Goal: Task Accomplishment & Management: Manage account settings

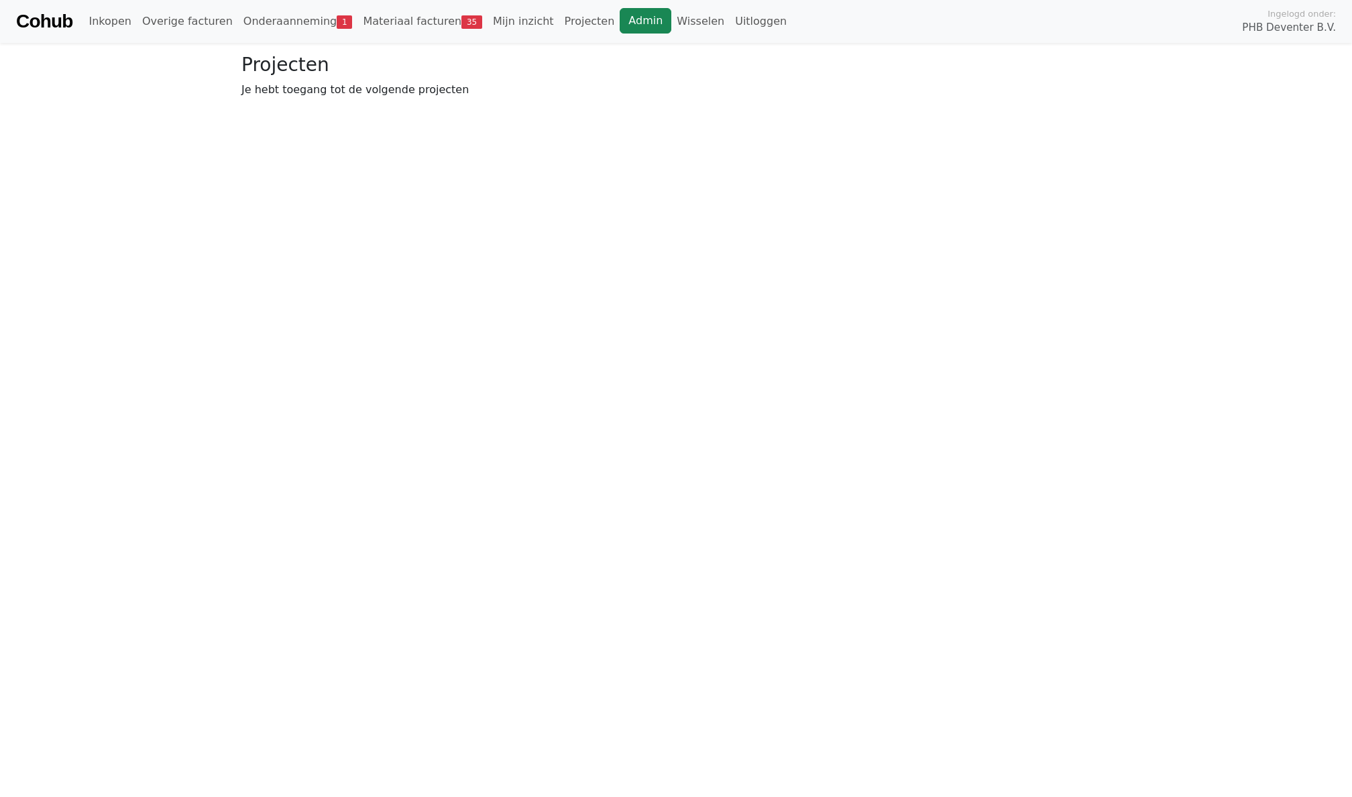
click at [625, 25] on link "Admin" at bounding box center [646, 20] width 52 height 25
click at [671, 22] on link "Wisselen" at bounding box center [700, 21] width 58 height 27
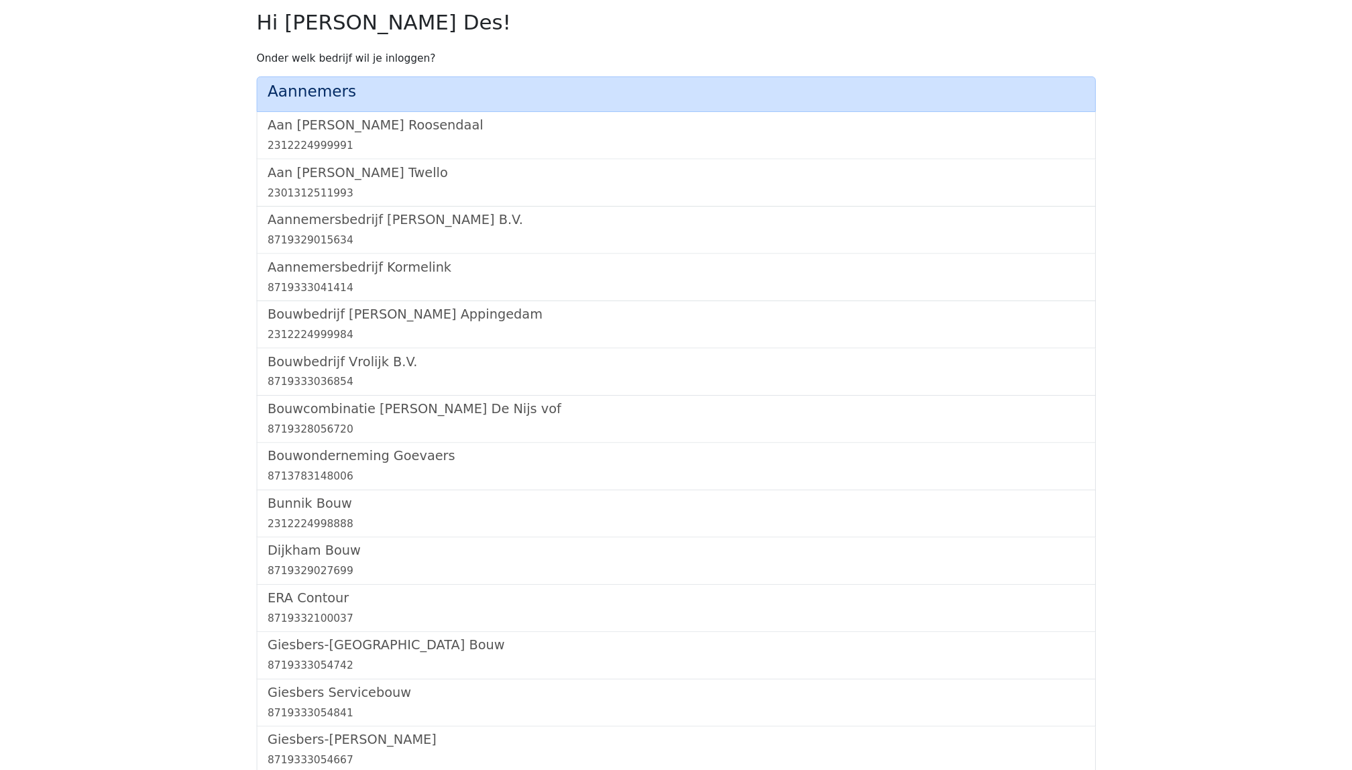
scroll to position [910, 0]
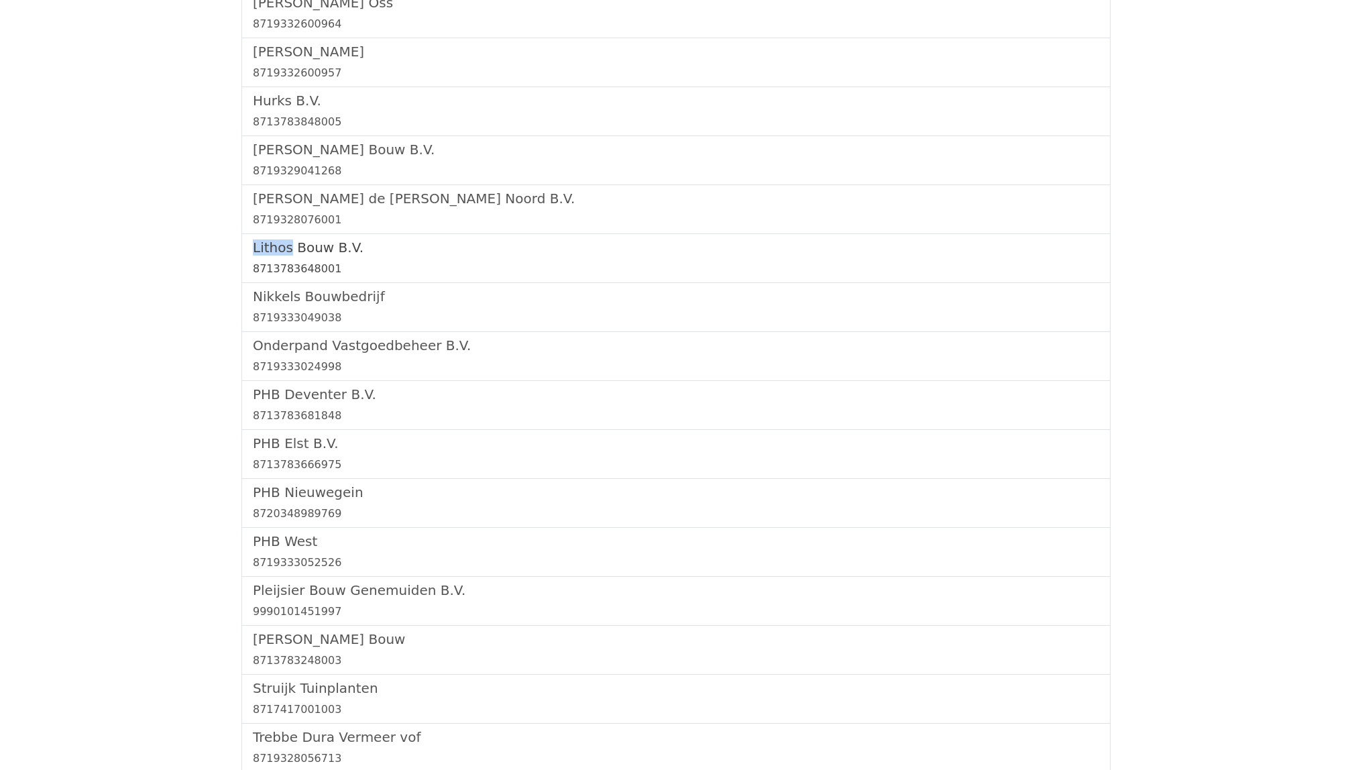
click at [296, 269] on div "8713783648001" at bounding box center [676, 269] width 846 height 16
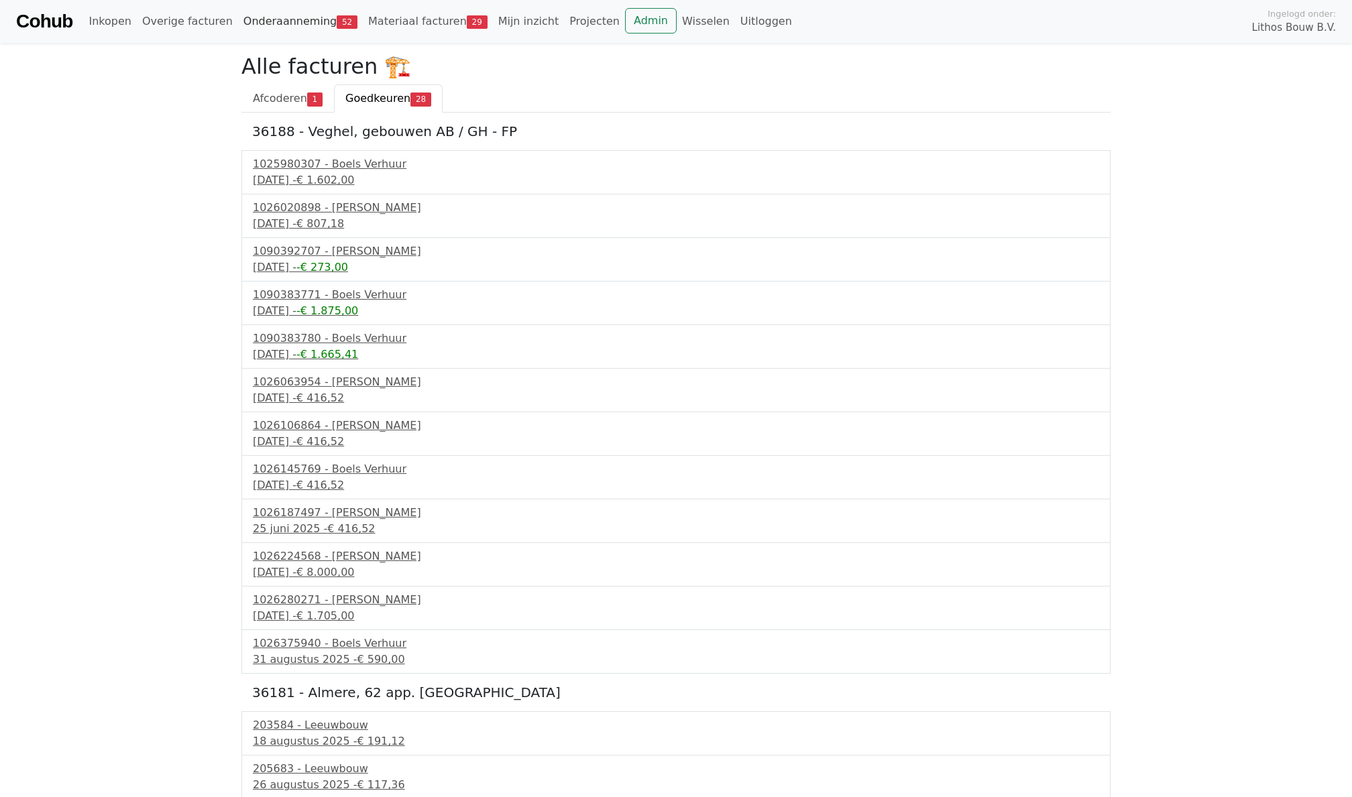
click at [296, 24] on link "Onderaanneming 52" at bounding box center [300, 21] width 125 height 27
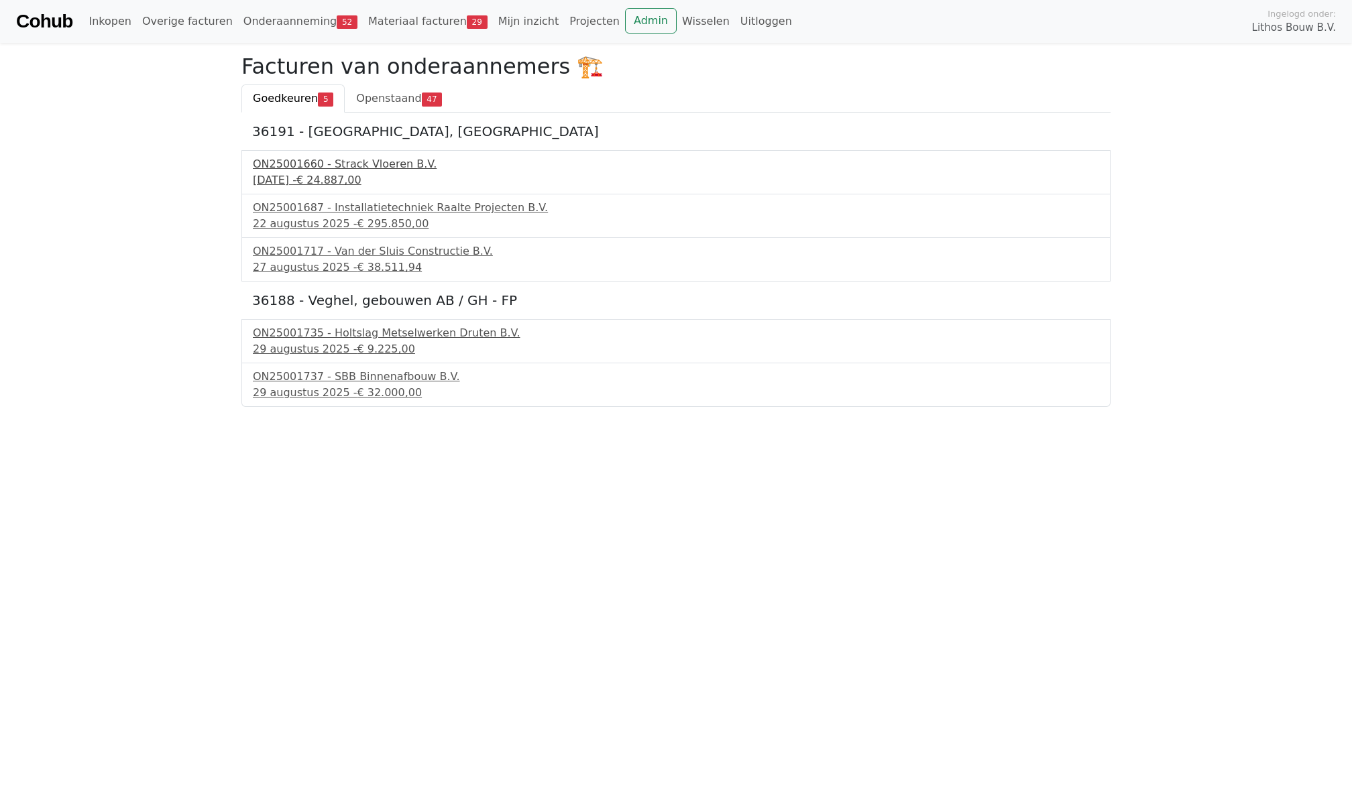
click at [292, 172] on div "1 augustus 2025 - € 24.887,00" at bounding box center [676, 180] width 846 height 16
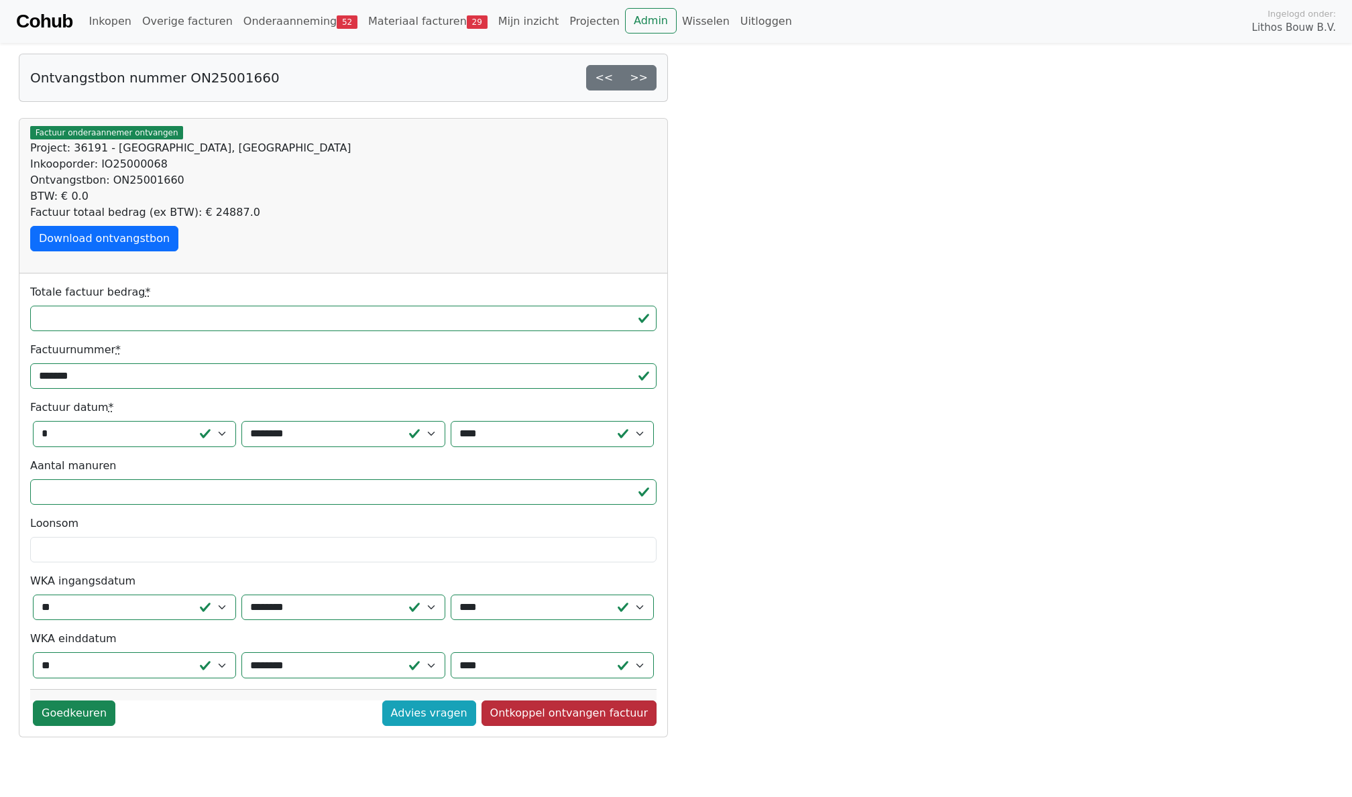
click at [565, 726] on link "Ontkoppel ontvangen factuur" at bounding box center [569, 713] width 175 height 25
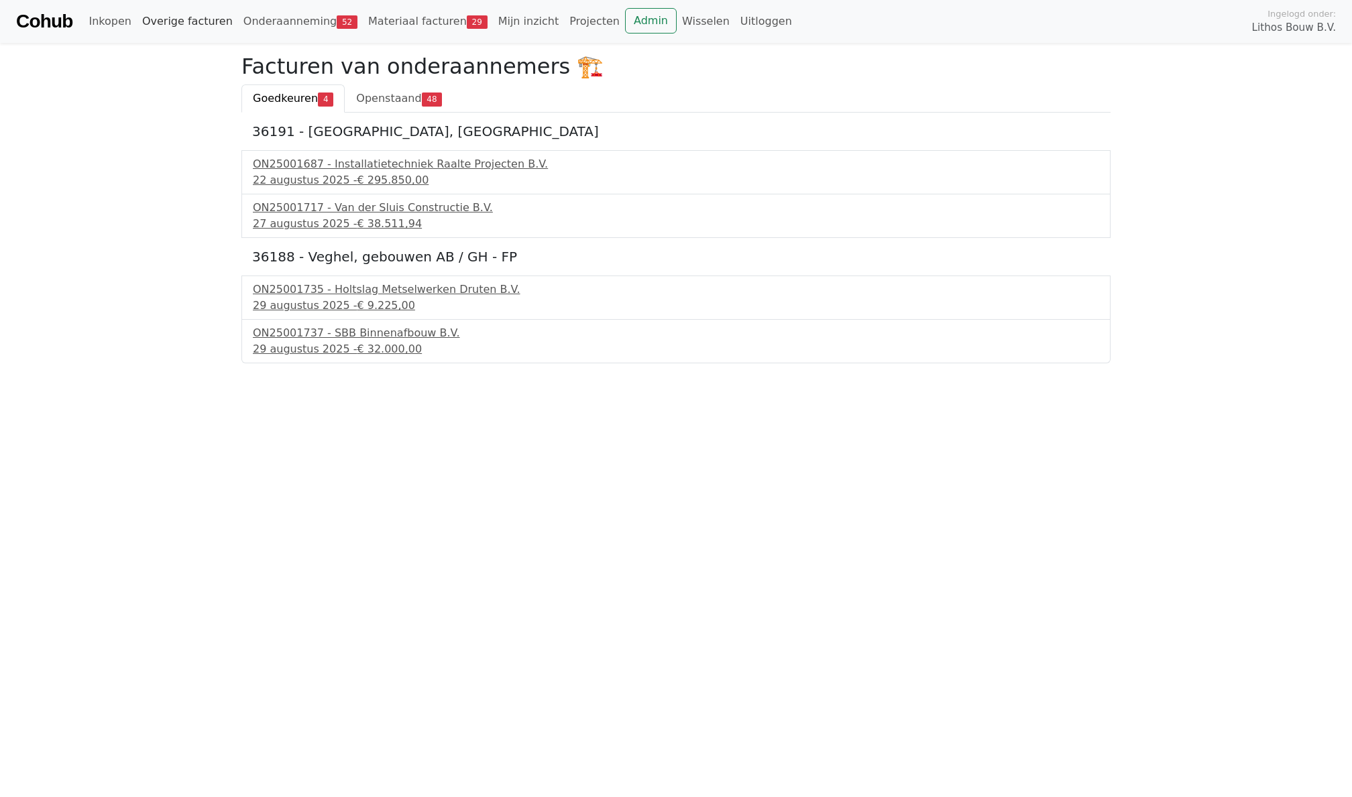
click at [185, 22] on link "Overige facturen" at bounding box center [187, 21] width 101 height 27
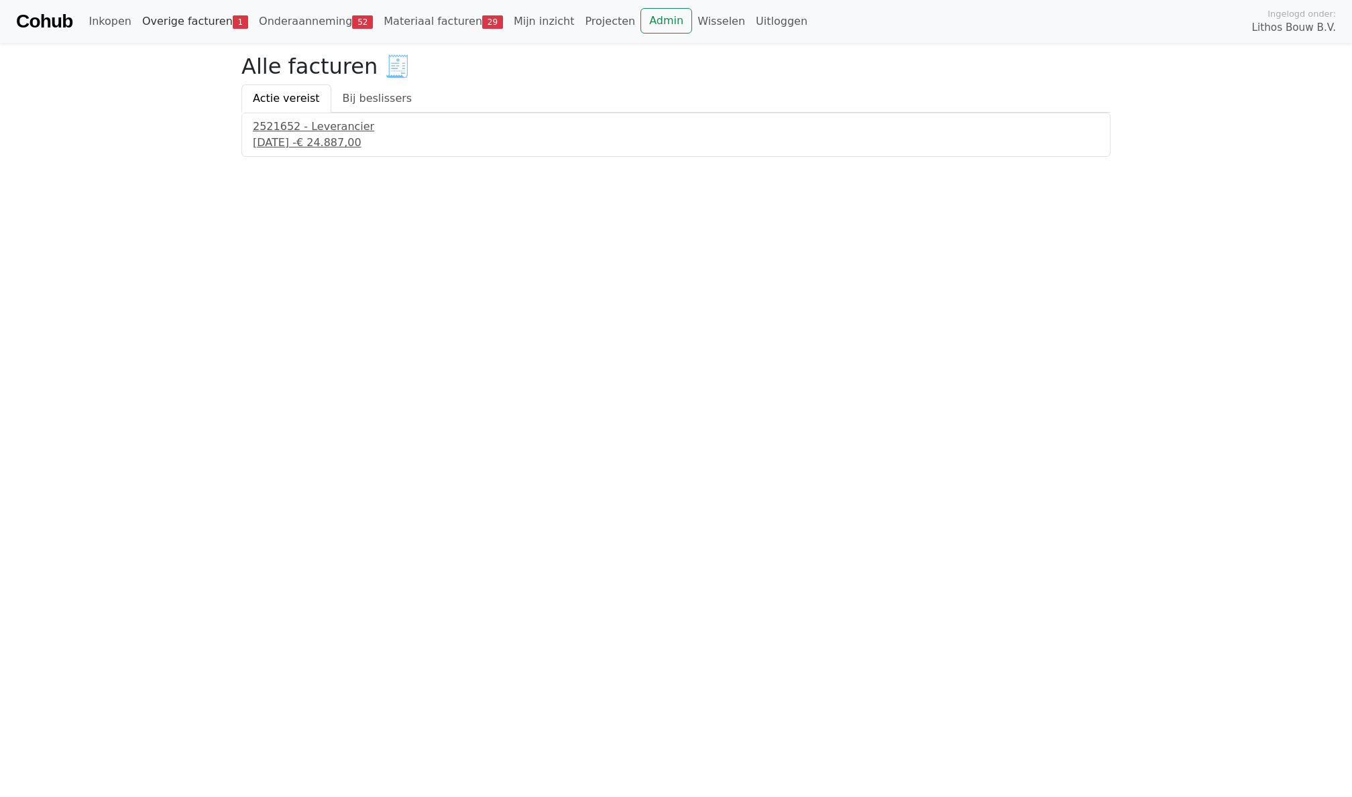
click at [175, 27] on link "Overige facturen 1" at bounding box center [195, 21] width 117 height 27
click at [357, 157] on html "Cohub Inkopen Overige facturen 1 Onderaanneming 52 Materiaal facturen 29 Mijn i…" at bounding box center [676, 78] width 1352 height 157
click at [343, 137] on div "2 september 2025 - € 24.887,00" at bounding box center [676, 143] width 846 height 16
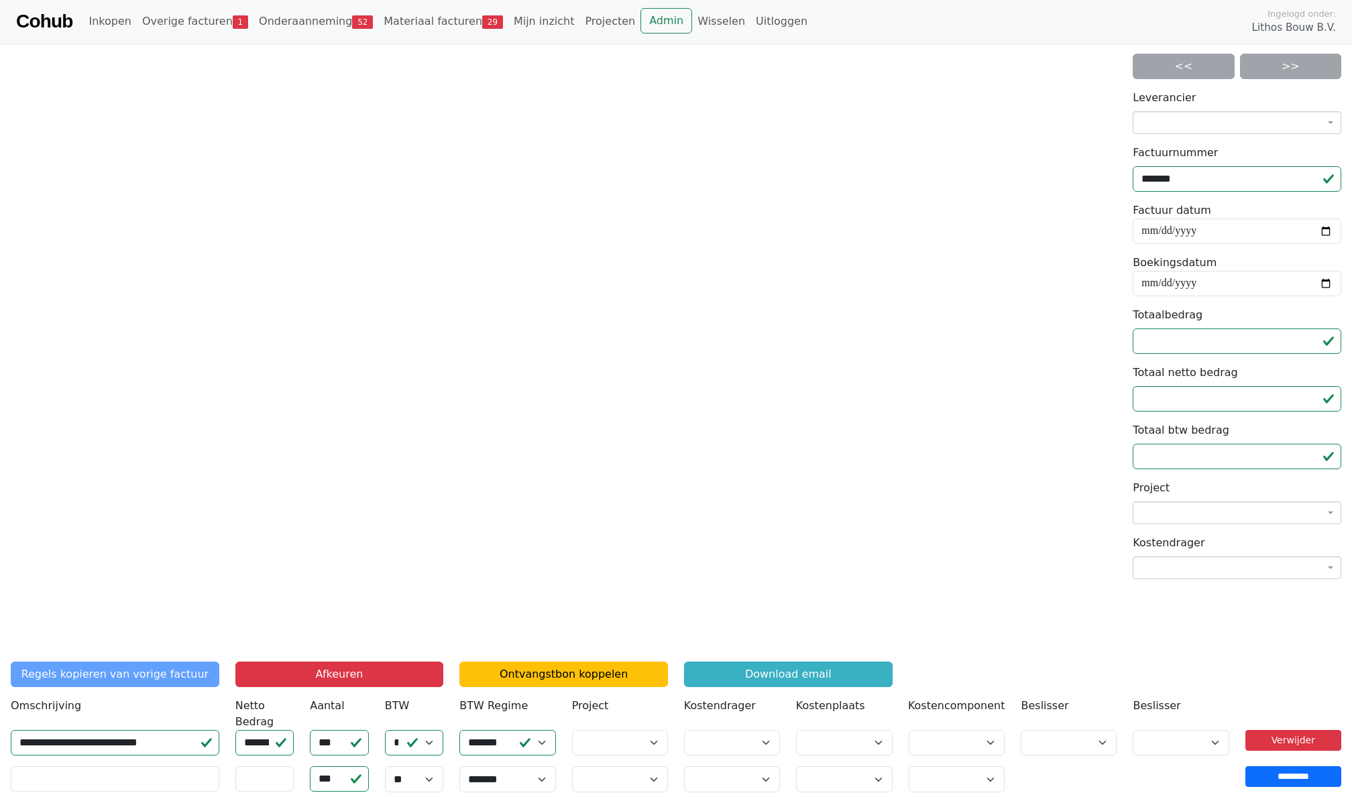
click at [786, 671] on link "Download email" at bounding box center [788, 674] width 209 height 25
drag, startPoint x: 934, startPoint y: 797, endPoint x: 1183, endPoint y: 665, distance: 282.0
click at [1183, 665] on div "Regels kopieren van vorige factuur Afkeuren Ontvangstbon koppelen Download email" at bounding box center [676, 680] width 1347 height 36
click at [653, 14] on link "Admin" at bounding box center [667, 20] width 52 height 25
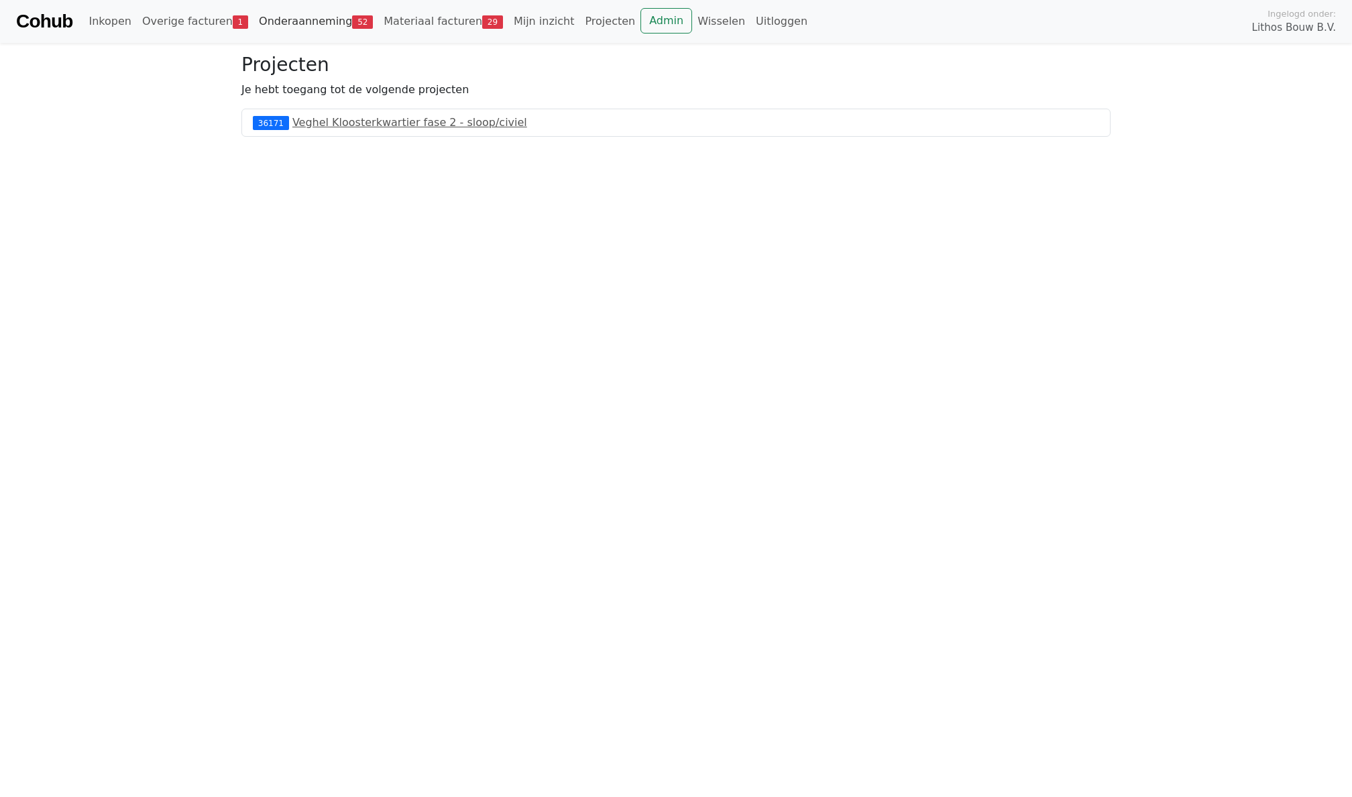
click at [296, 27] on link "Onderaanneming 52" at bounding box center [316, 21] width 125 height 27
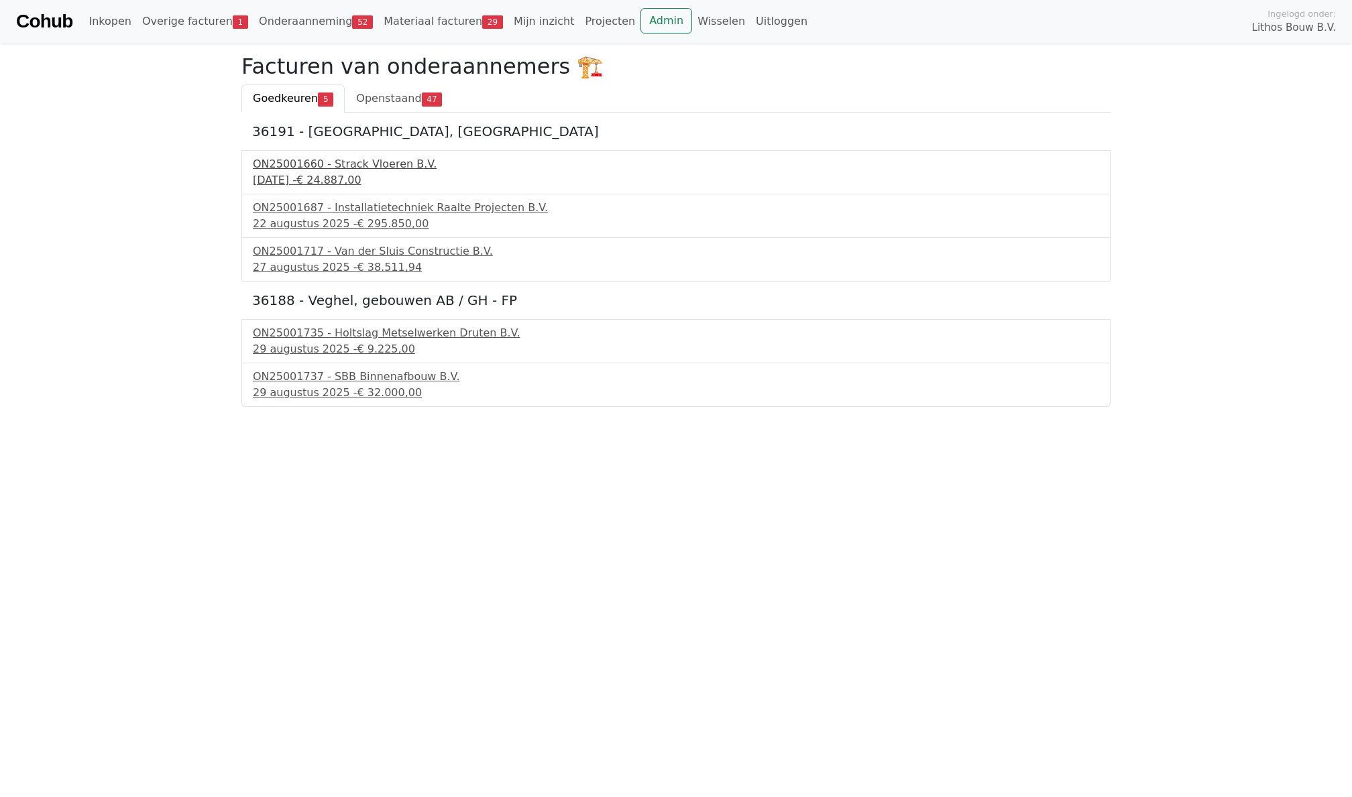
click at [282, 168] on div "ON25001660 - Strack Vloeren B.V." at bounding box center [676, 164] width 846 height 16
click at [299, 174] on div "1 augustus 2025 - € 24.887,00" at bounding box center [676, 180] width 846 height 16
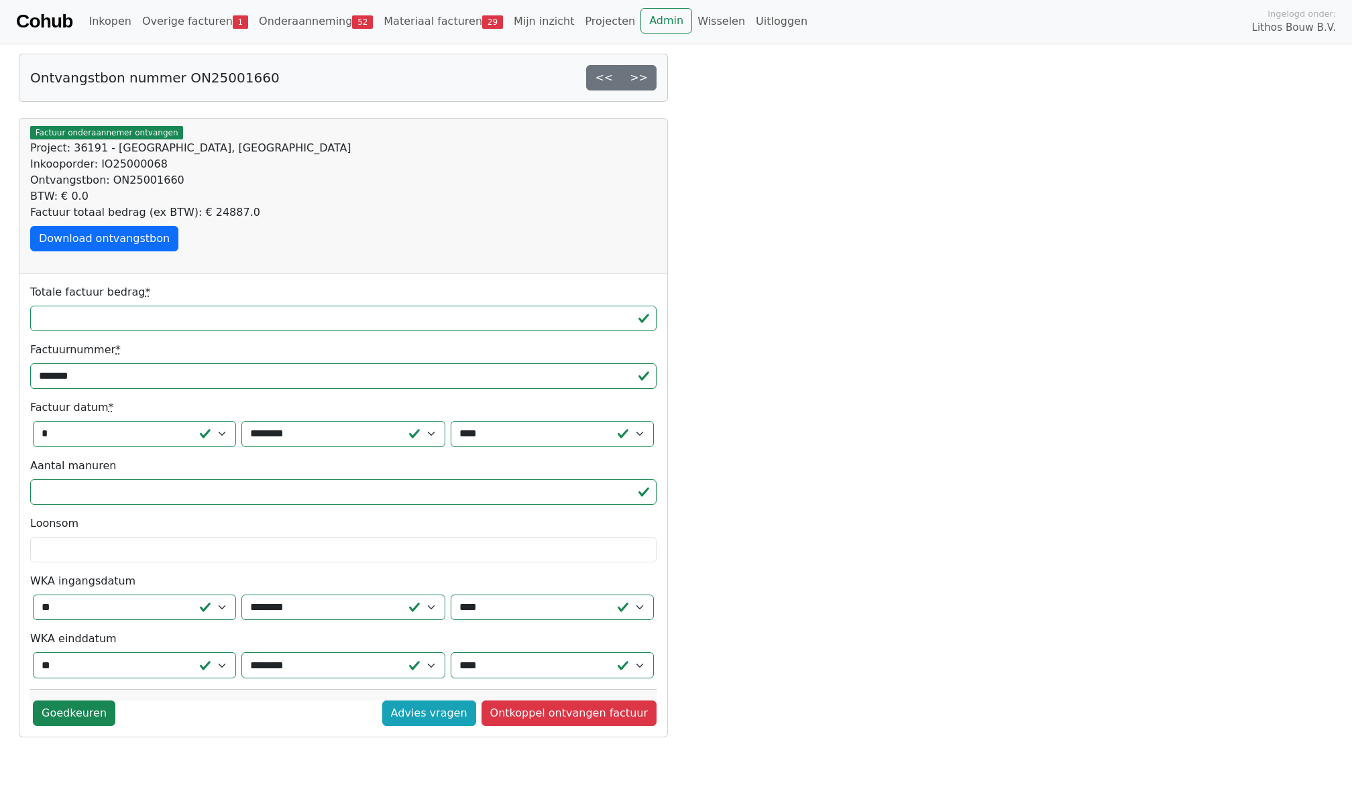
click at [200, 1] on div "Cohub Inkopen Overige facturen 1 Onderaanneming 52 Materiaal facturen 29 Mijn i…" at bounding box center [676, 21] width 1352 height 43
click at [197, 16] on link "Overige facturen 1" at bounding box center [195, 21] width 117 height 27
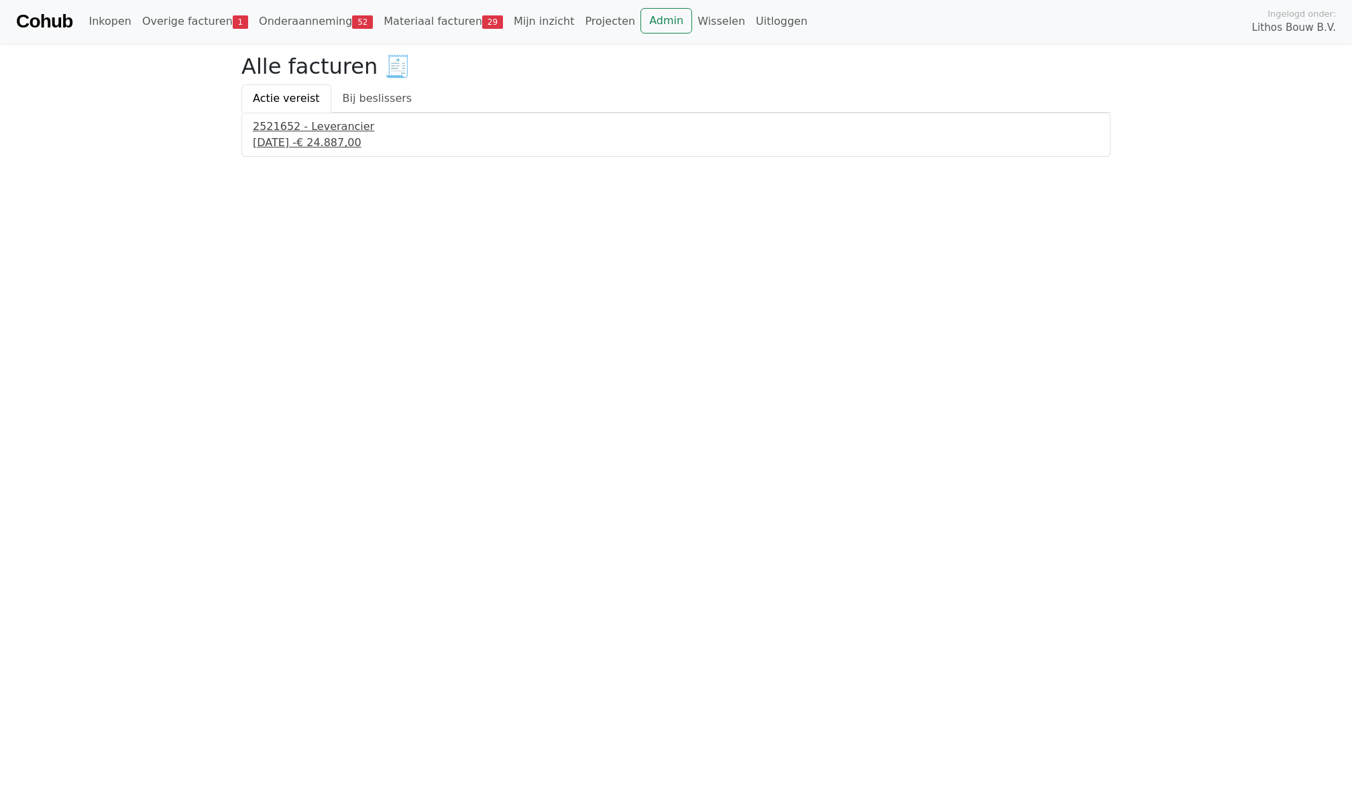
click at [342, 148] on div "2 september 2025 - € 24.887,00" at bounding box center [676, 143] width 846 height 16
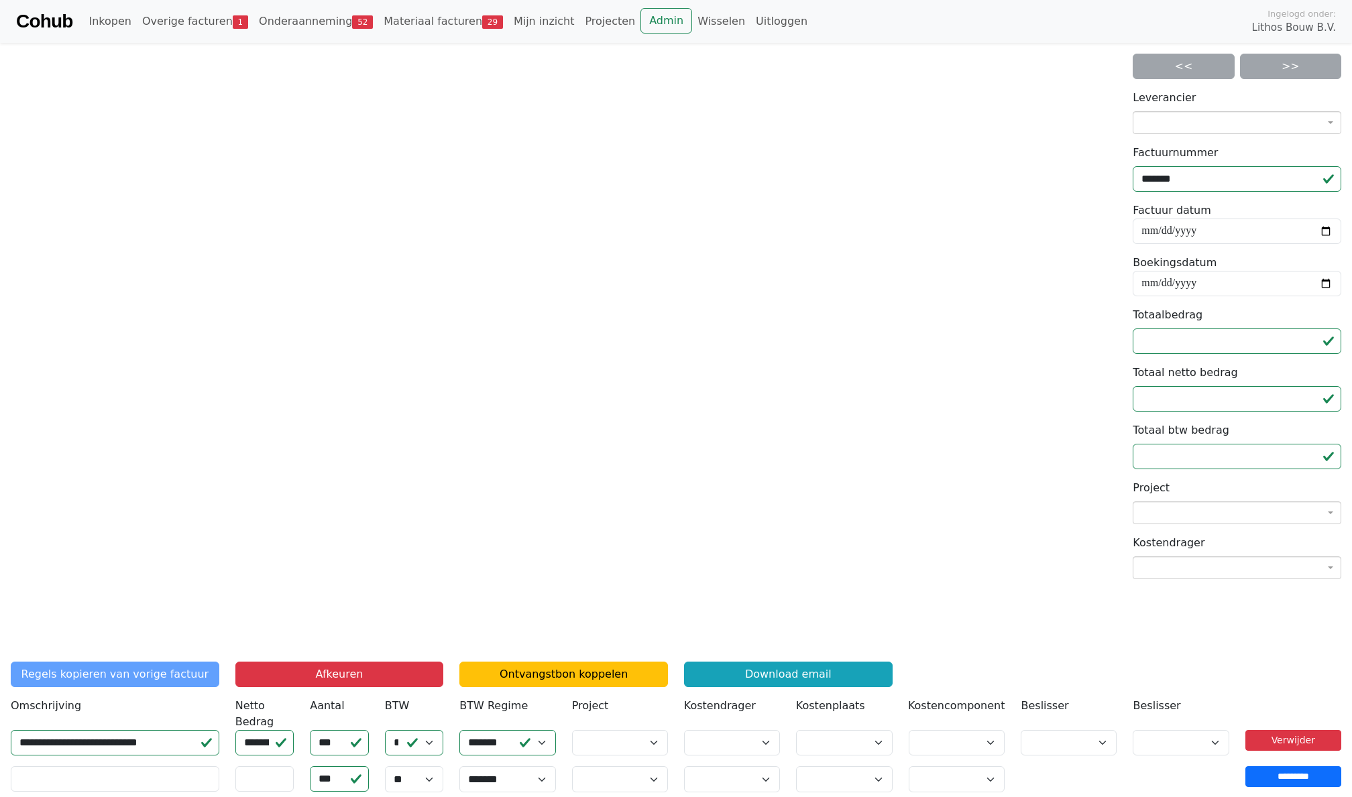
click at [948, 675] on div "Regels kopieren van vorige factuur Afkeuren Ontvangstbon koppelen Download email" at bounding box center [676, 680] width 1347 height 36
click at [381, 672] on button "Afkeuren" at bounding box center [339, 674] width 209 height 25
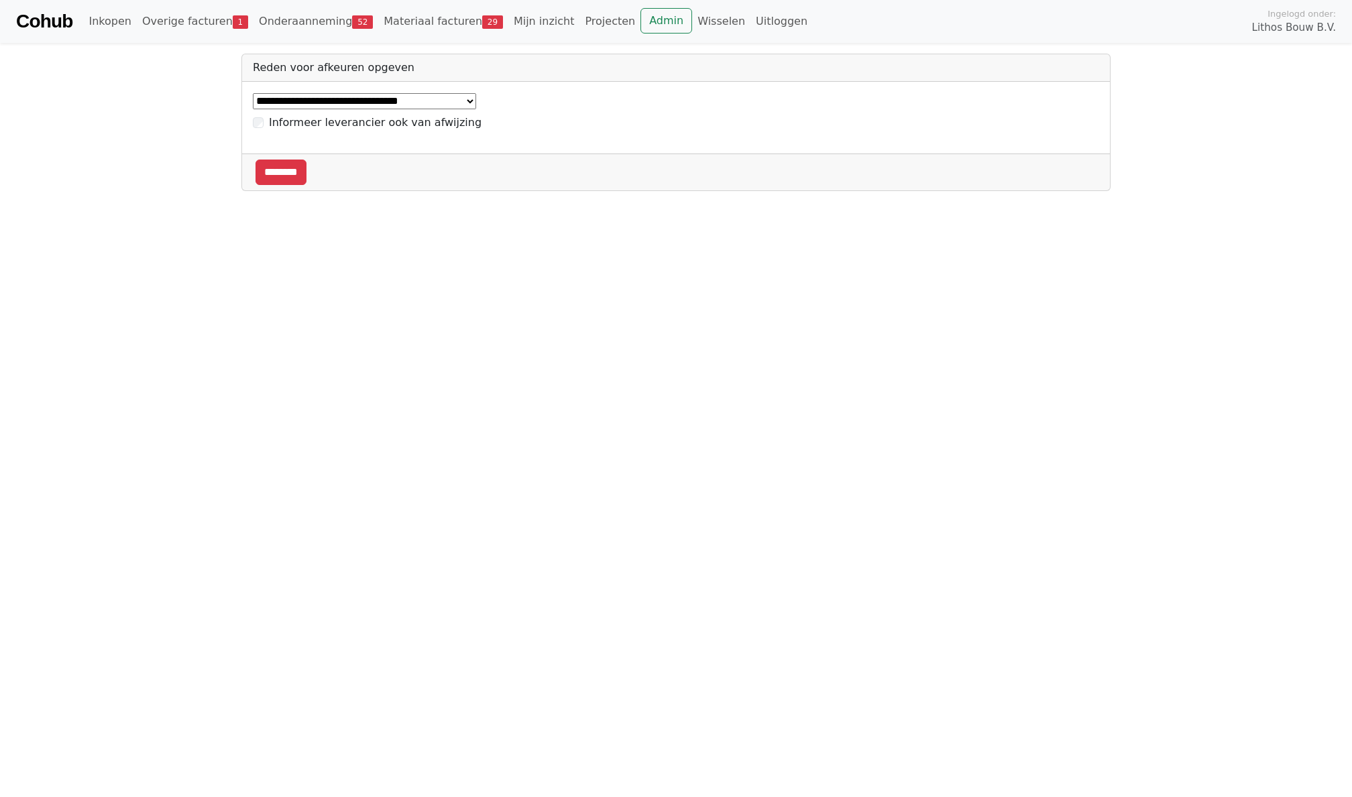
select select "*****"
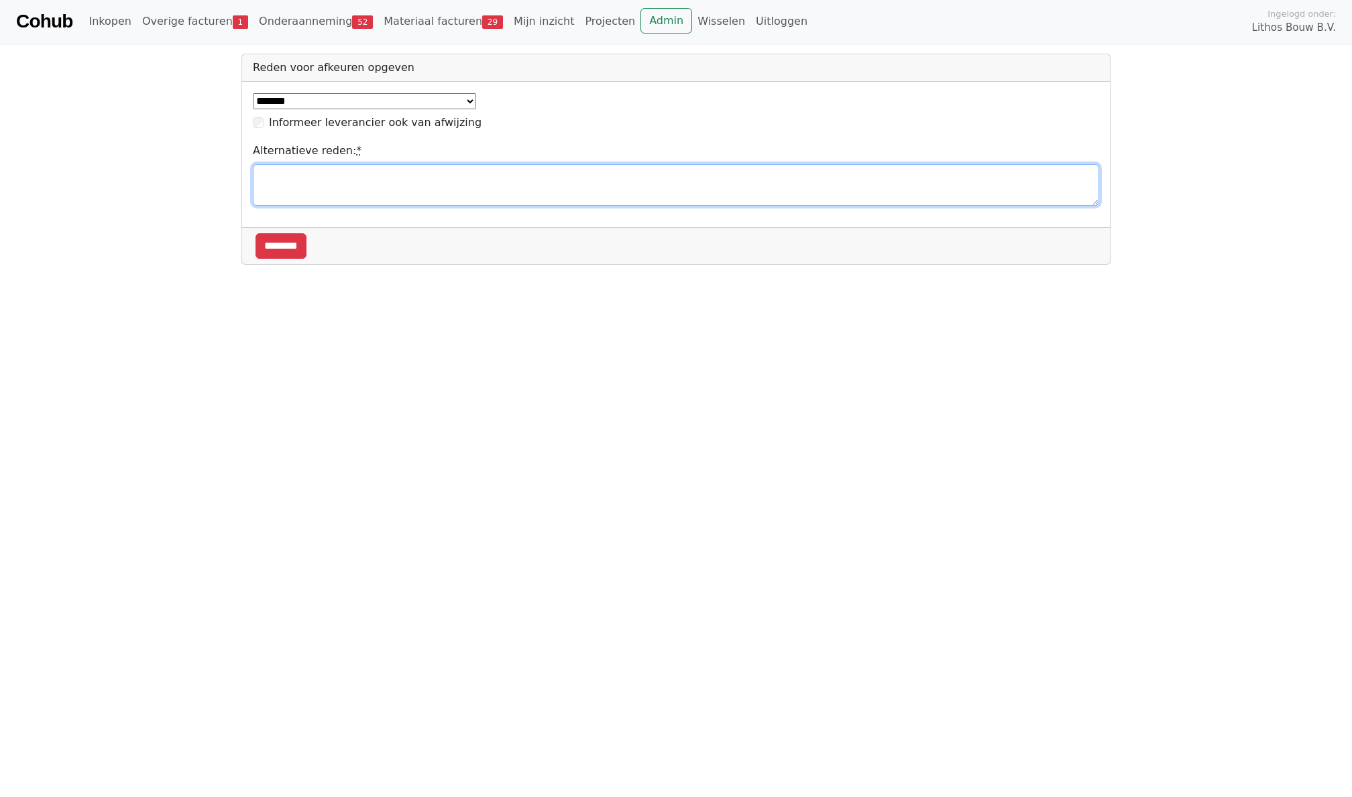
click at [296, 172] on textarea "Alternatieve reden: *" at bounding box center [676, 185] width 846 height 42
type textarea "**********"
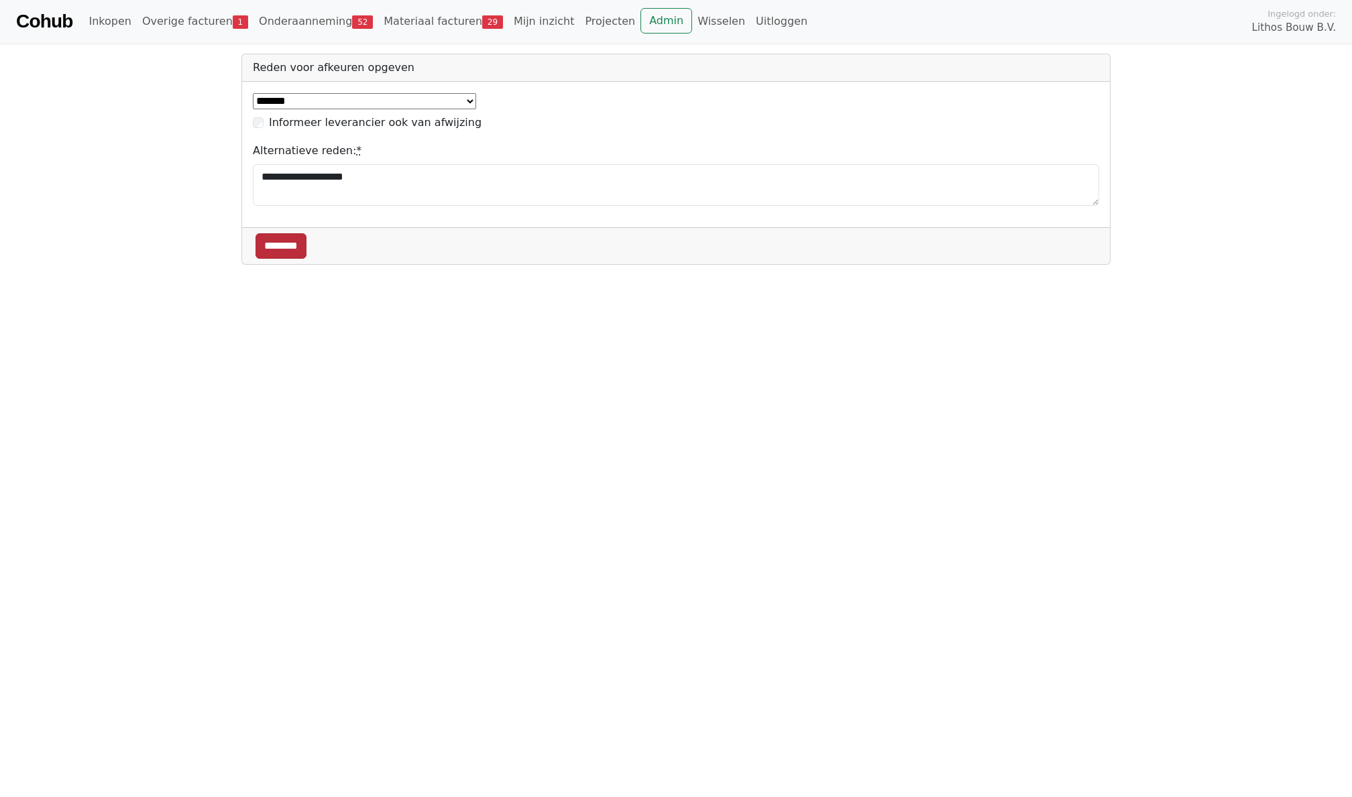
click at [292, 247] on input "********" at bounding box center [281, 245] width 51 height 25
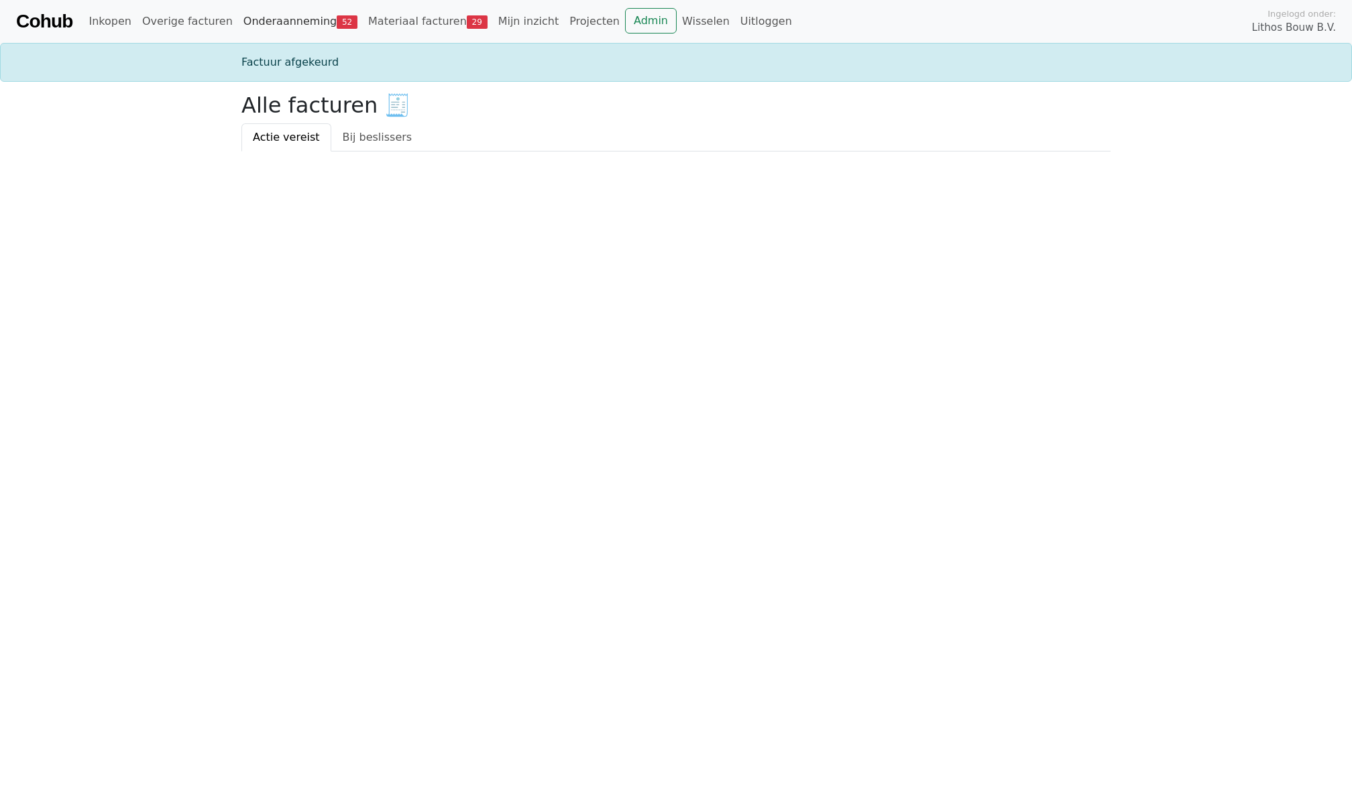
click at [285, 27] on link "Onderaanneming 52" at bounding box center [300, 21] width 125 height 27
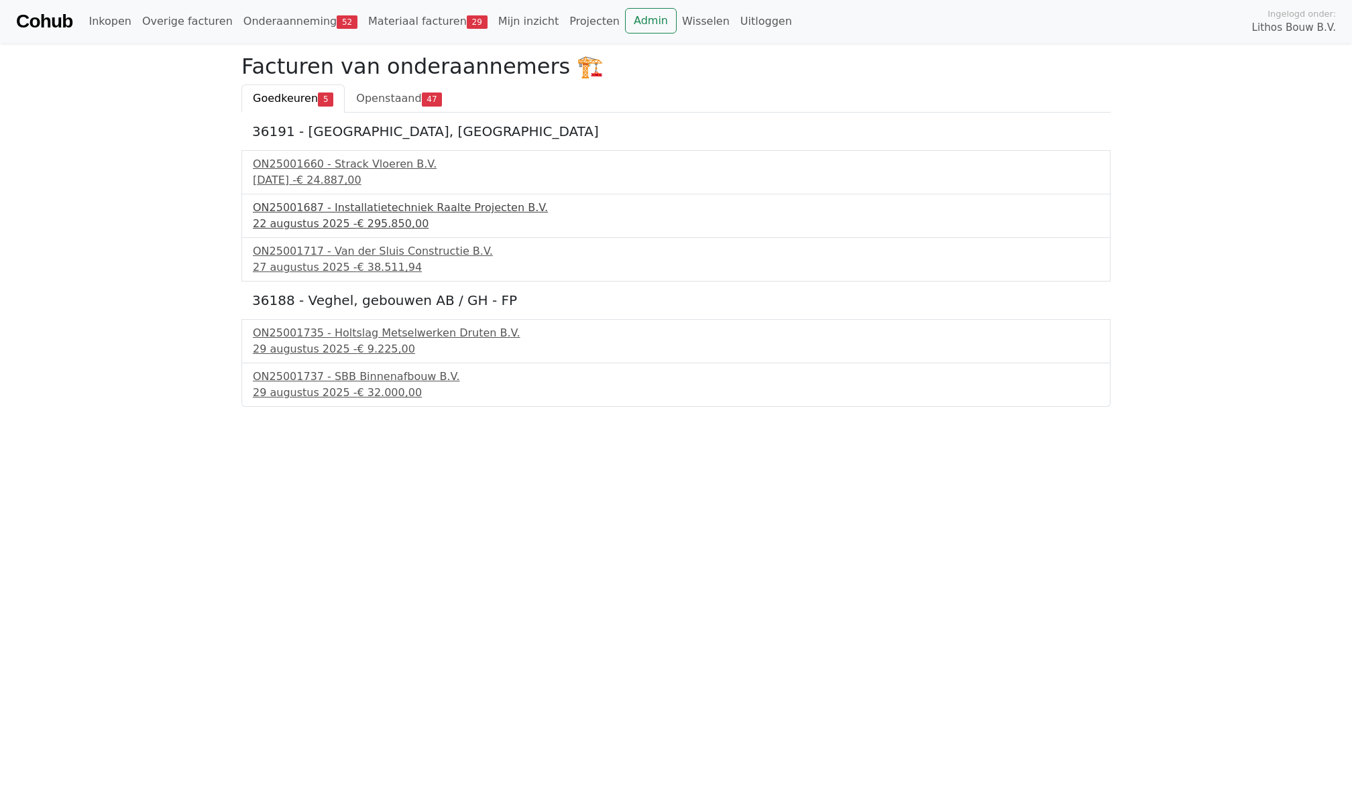
click at [300, 216] on div "[DATE] - € 295.850,00" at bounding box center [676, 224] width 846 height 16
click at [276, 260] on div "27 augustus 2025 - € 38.511,94" at bounding box center [676, 268] width 846 height 16
click at [309, 350] on div "29 augustus 2025 - € 9.225,00" at bounding box center [676, 349] width 846 height 16
click at [284, 390] on div "29 augustus 2025 - € 32.000,00" at bounding box center [676, 393] width 846 height 16
click at [307, 228] on div "22 augustus 2025 - € 295.850,00" at bounding box center [676, 224] width 846 height 16
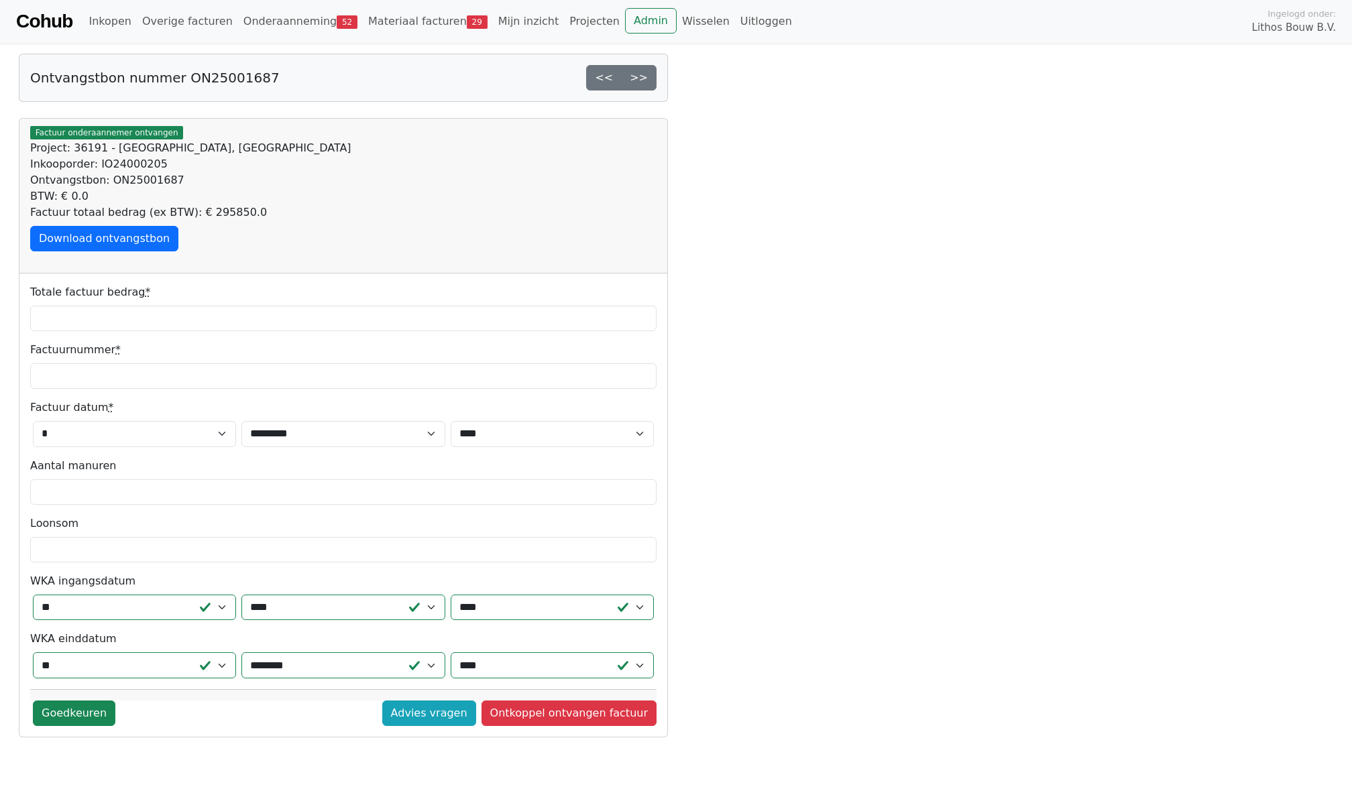
click at [342, 750] on div "Ontvangstbon nummer ON25001687 << >> Bijgewerkt Opslaan mislukt Factuur onderaa…" at bounding box center [343, 425] width 665 height 742
click at [543, 714] on link "Ontkoppel ontvangen factuur" at bounding box center [569, 713] width 175 height 25
click at [180, 20] on link "Overige facturen" at bounding box center [187, 21] width 101 height 27
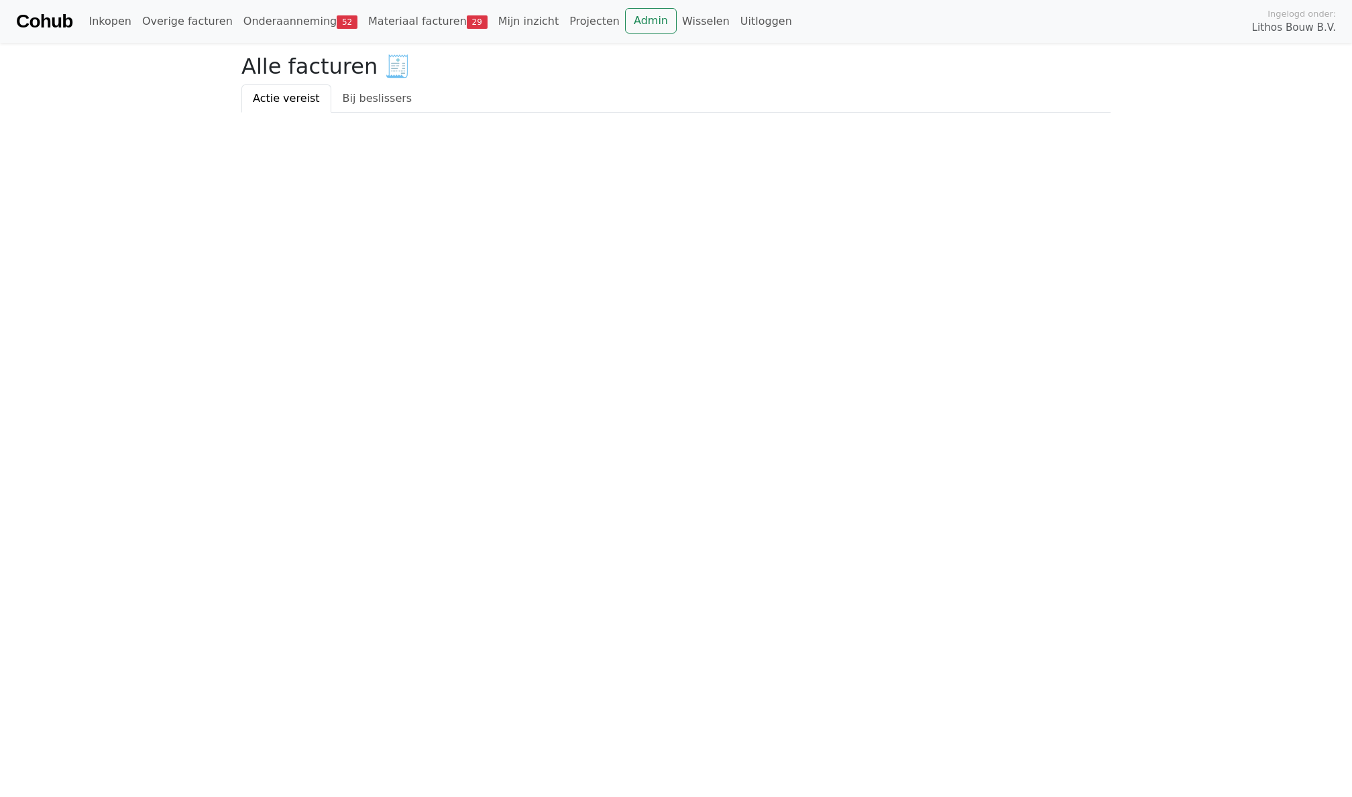
click at [180, 20] on link "Overige facturen" at bounding box center [187, 21] width 101 height 27
click at [277, 25] on link "Onderaanneming 52" at bounding box center [300, 21] width 125 height 27
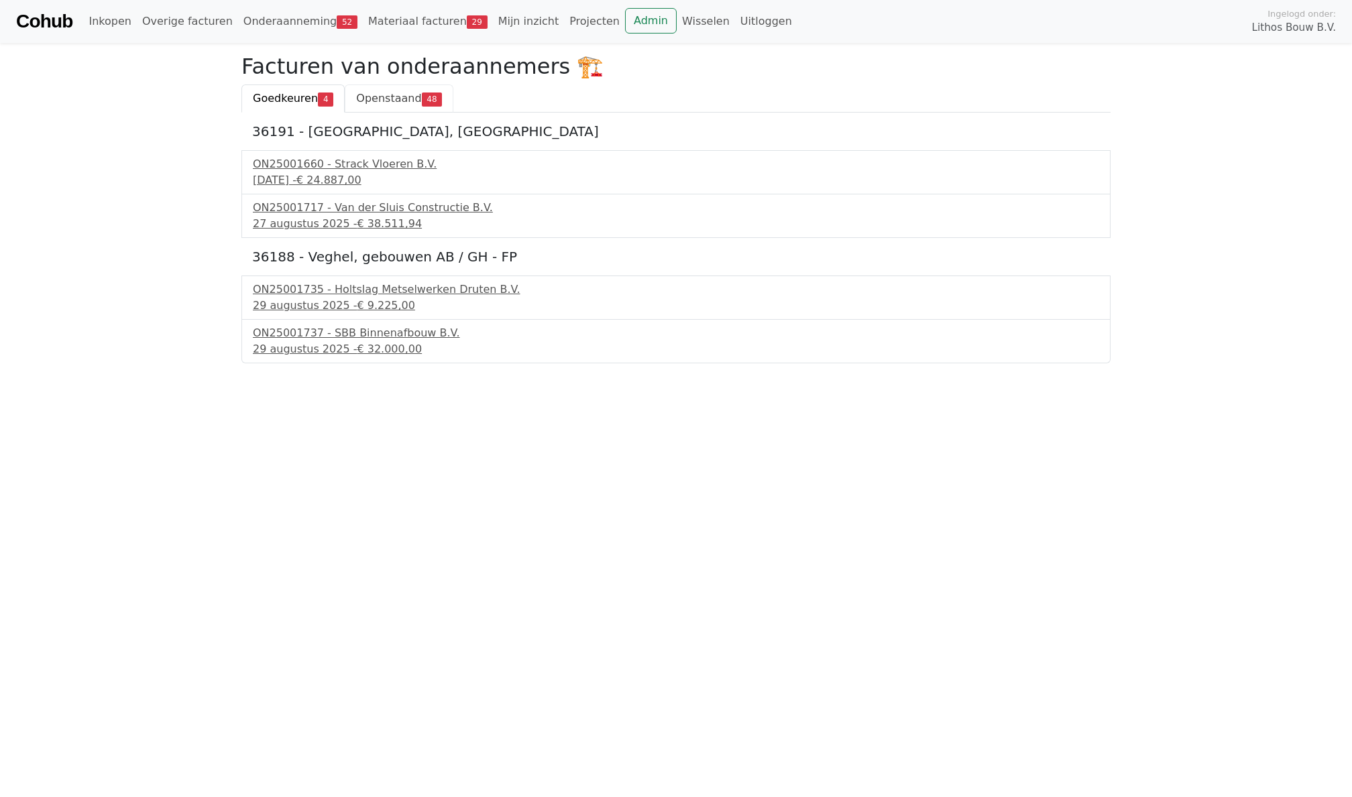
click at [422, 97] on span "48" at bounding box center [432, 99] width 21 height 13
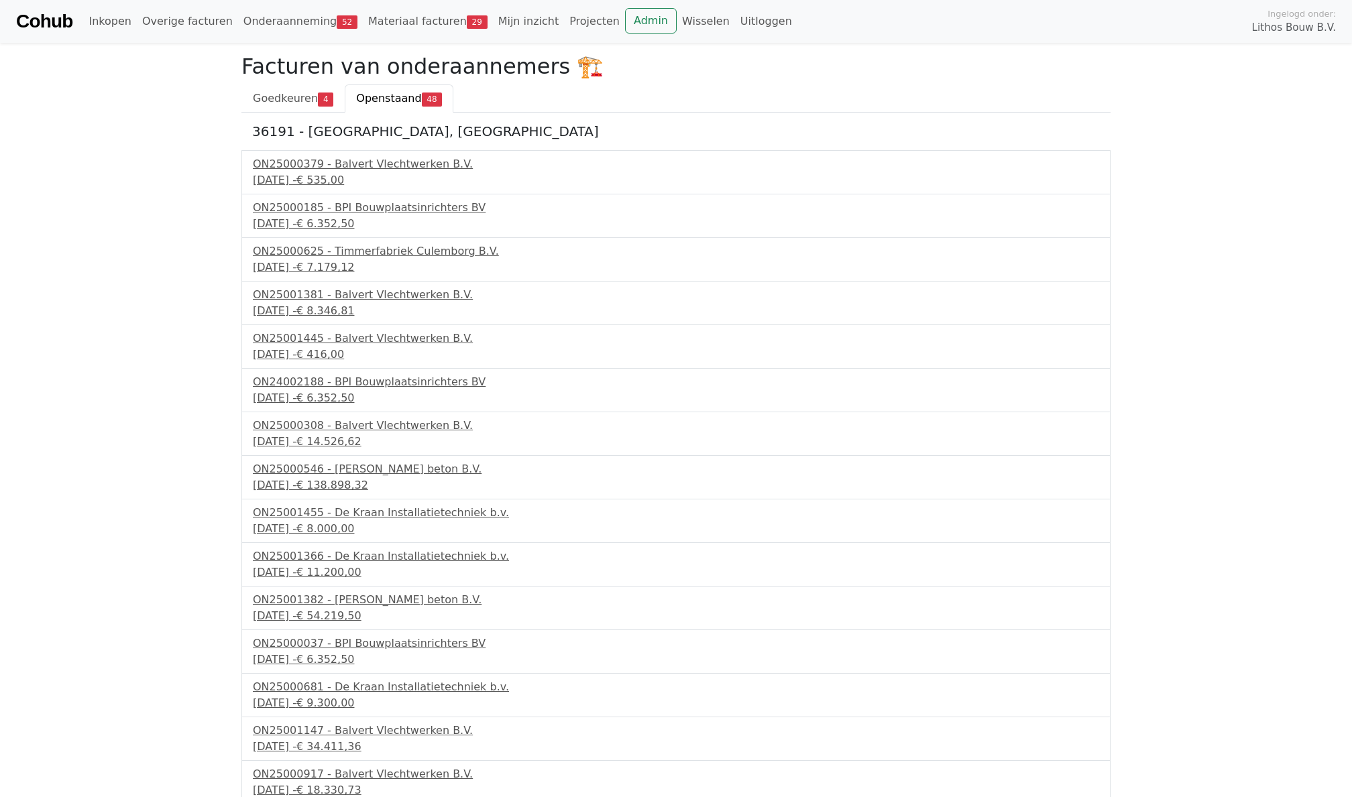
click at [298, 103] on span "Goedkeuren" at bounding box center [285, 98] width 65 height 13
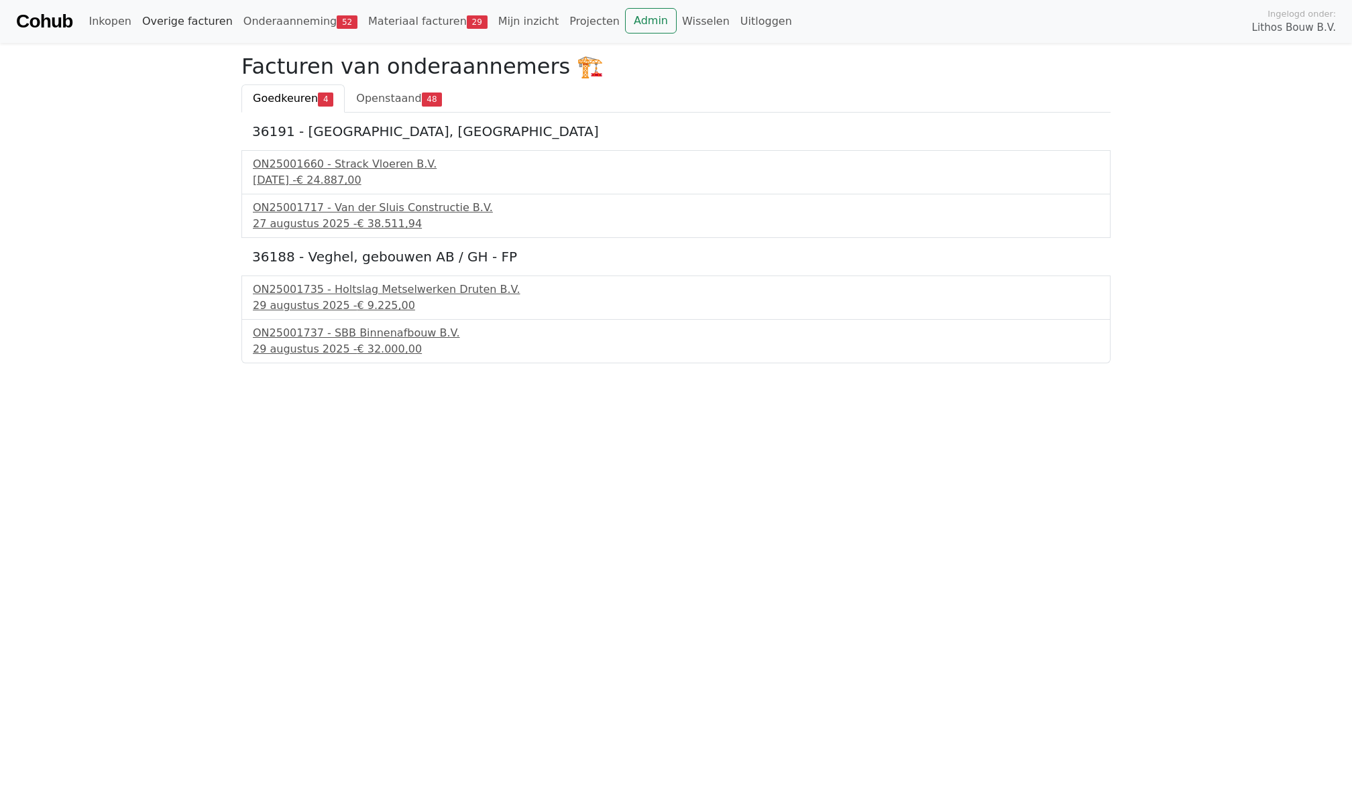
click at [180, 11] on link "Overige facturen" at bounding box center [187, 21] width 101 height 27
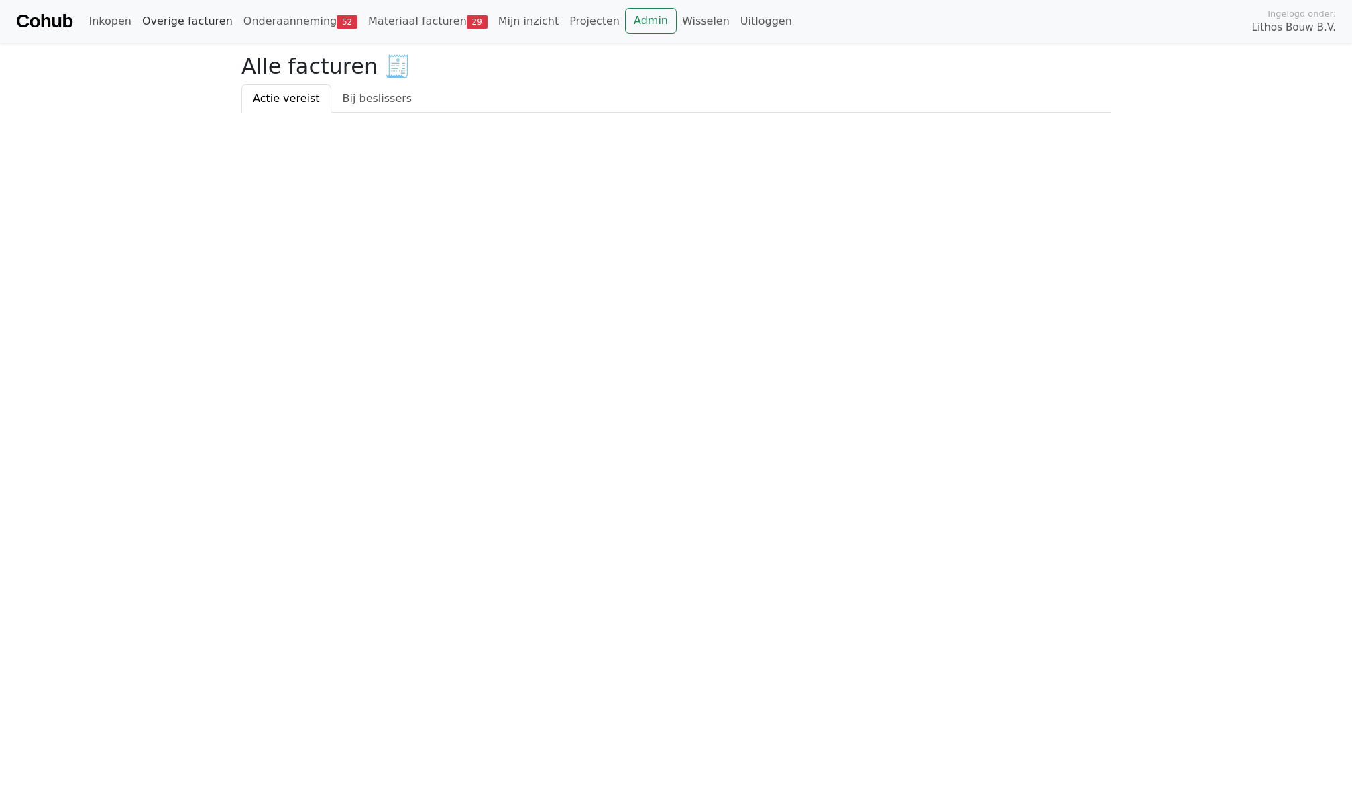
click at [199, 14] on link "Overige facturen" at bounding box center [187, 21] width 101 height 27
click at [286, 21] on link "Onderaanneming 52" at bounding box center [300, 21] width 125 height 27
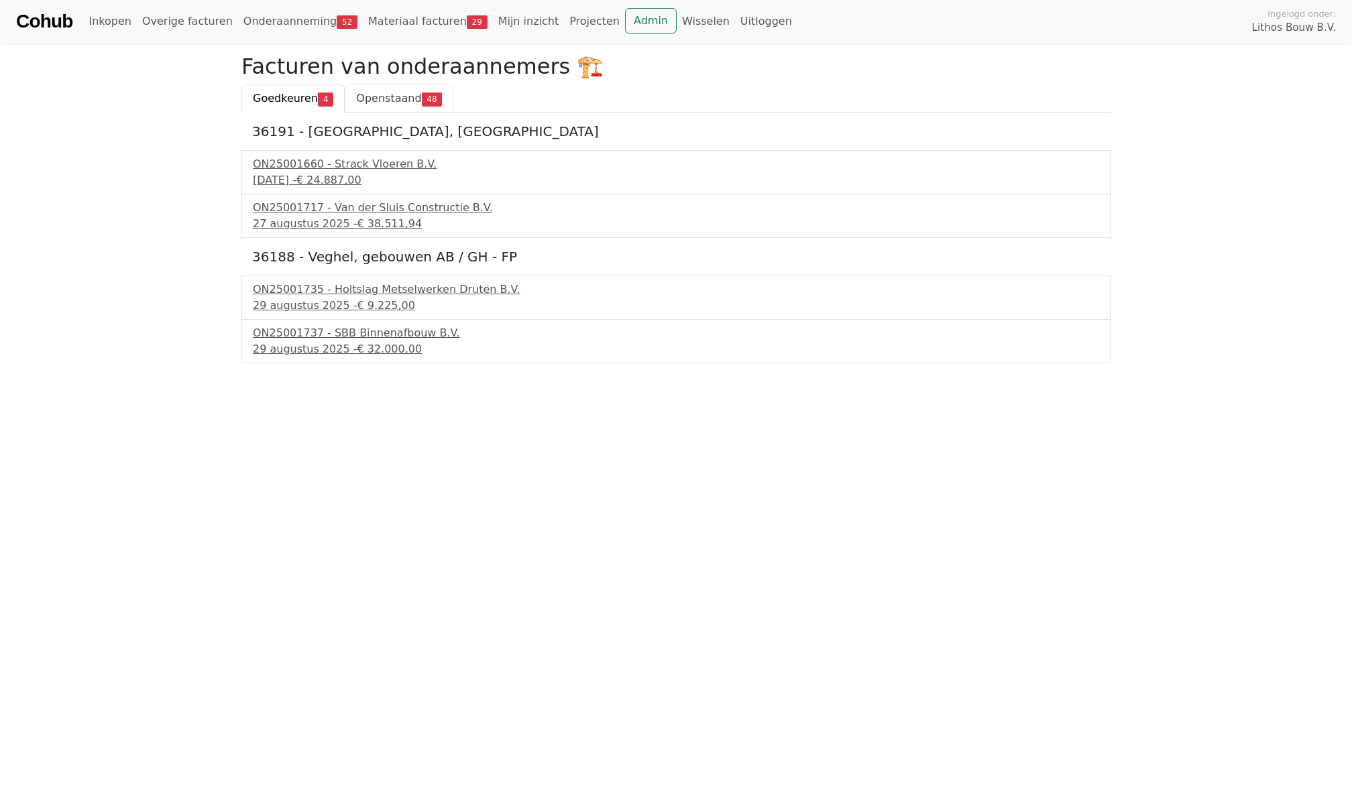
click at [376, 89] on link "Openstaand 48" at bounding box center [399, 99] width 109 height 28
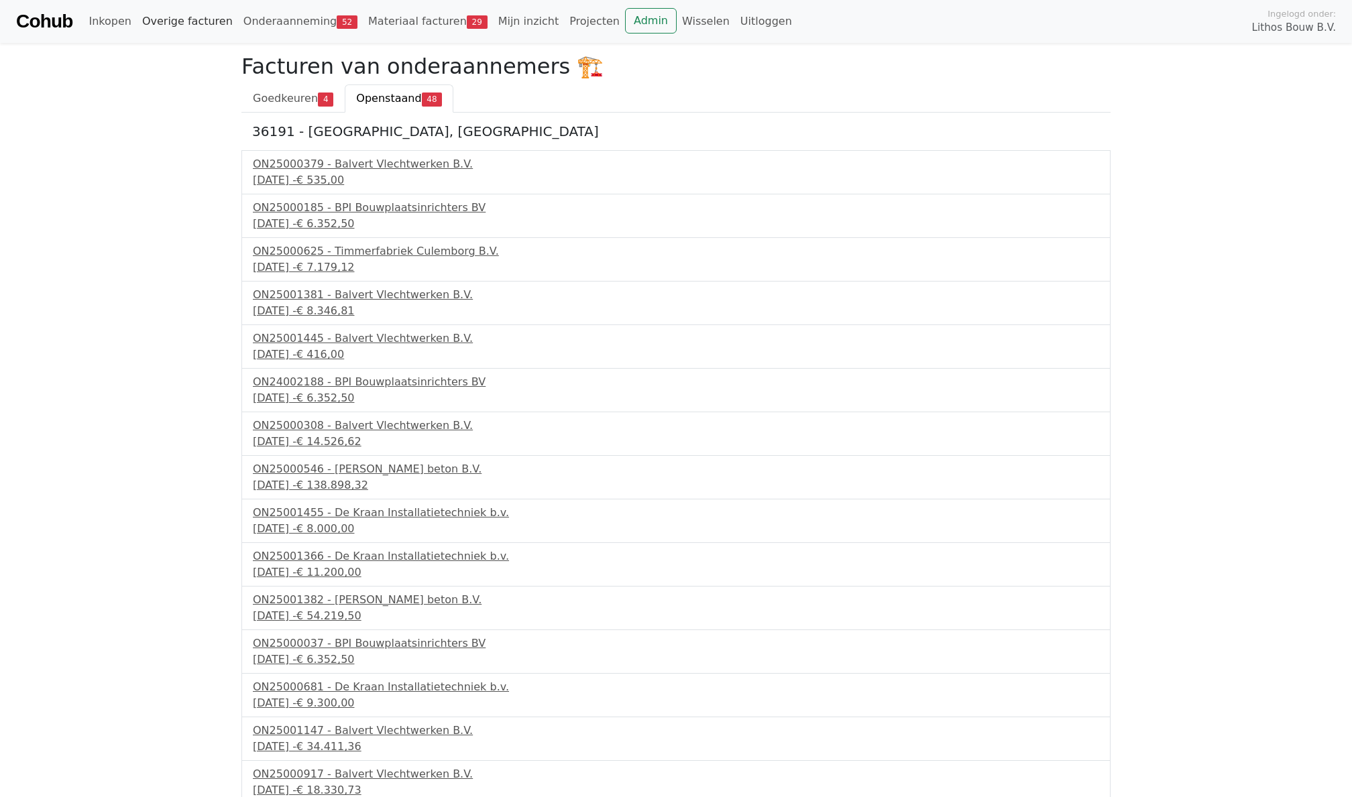
click at [172, 12] on link "Overige facturen" at bounding box center [187, 21] width 101 height 27
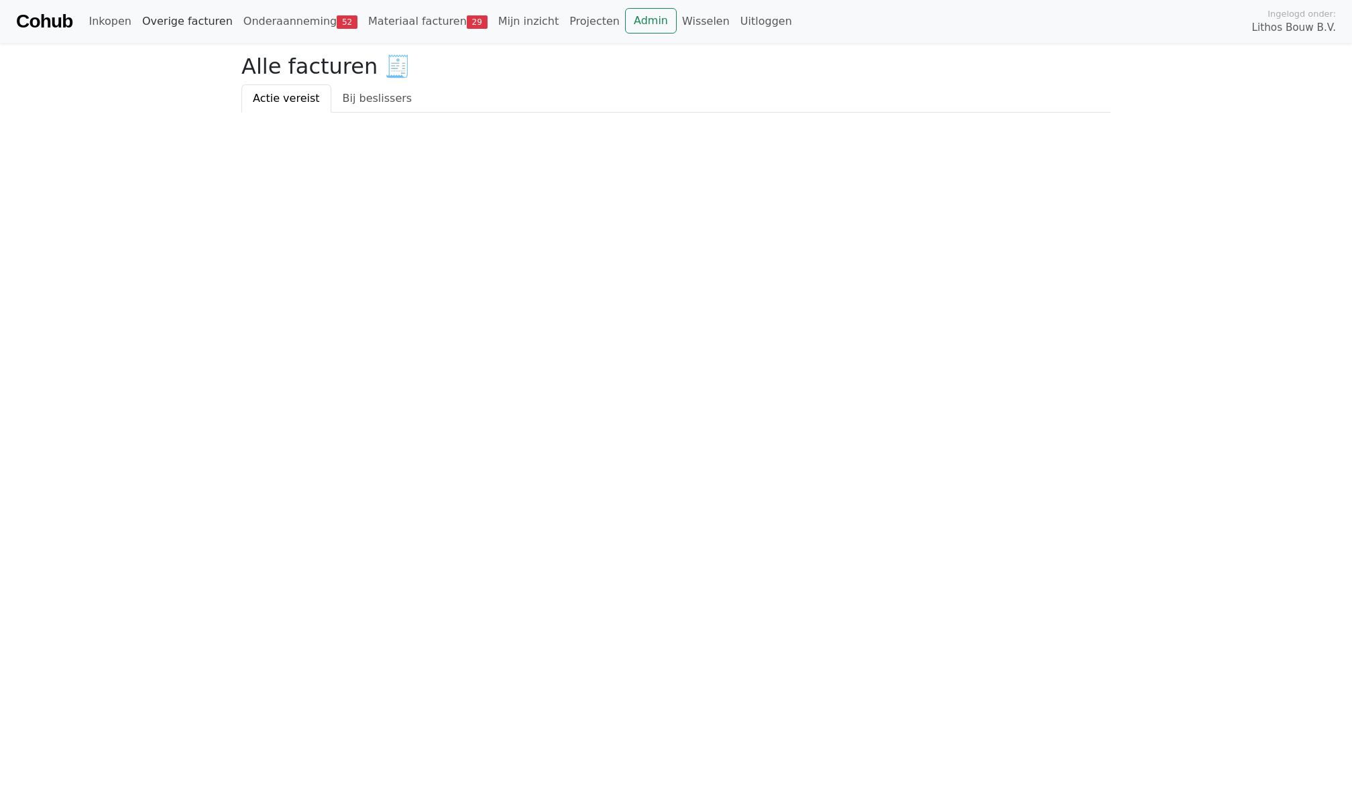
click at [180, 21] on link "Overige facturen" at bounding box center [187, 21] width 101 height 27
click at [400, 100] on link "Bij beslissers" at bounding box center [377, 99] width 93 height 28
click at [288, 101] on link "Actie vereist" at bounding box center [286, 99] width 90 height 28
click at [272, 24] on link "Onderaanneming 52" at bounding box center [300, 21] width 125 height 27
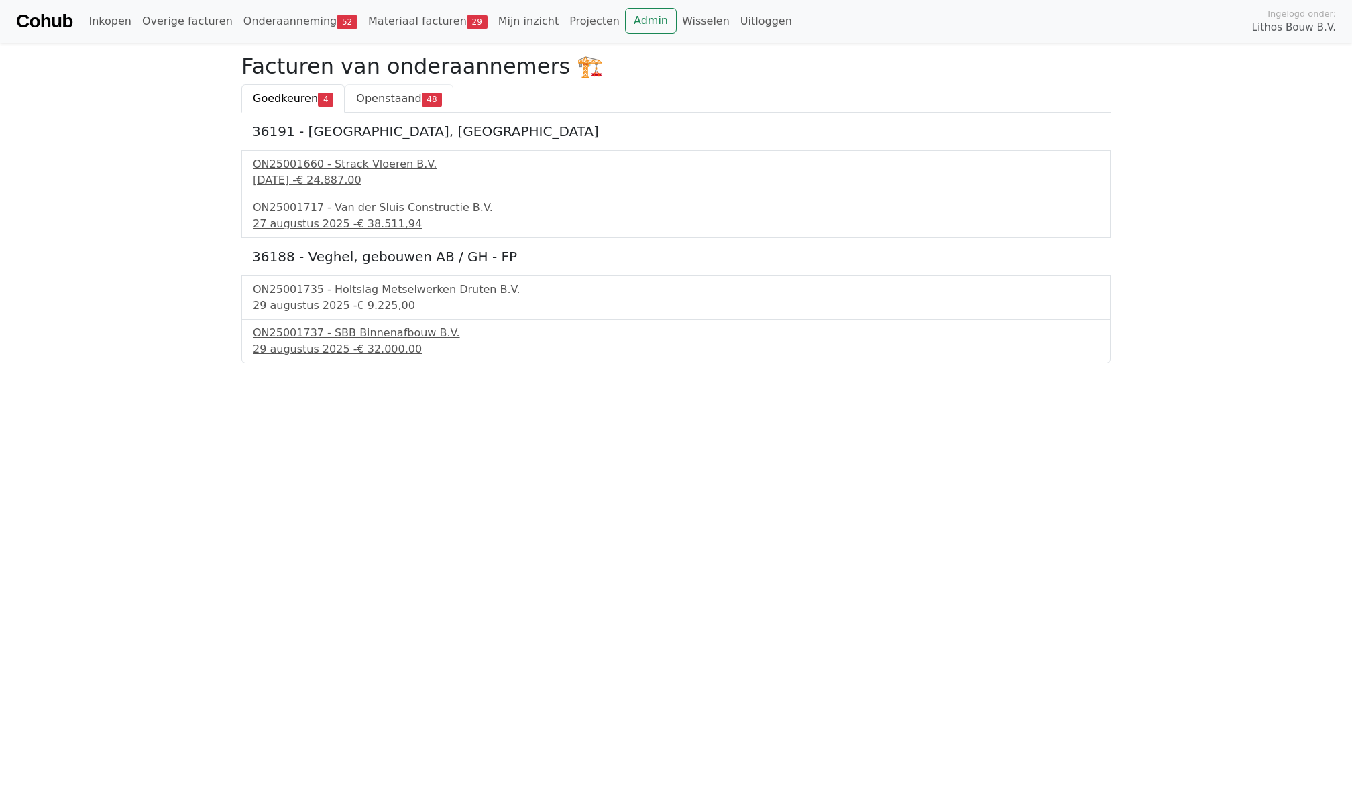
click at [421, 106] on link "Openstaand 48" at bounding box center [399, 99] width 109 height 28
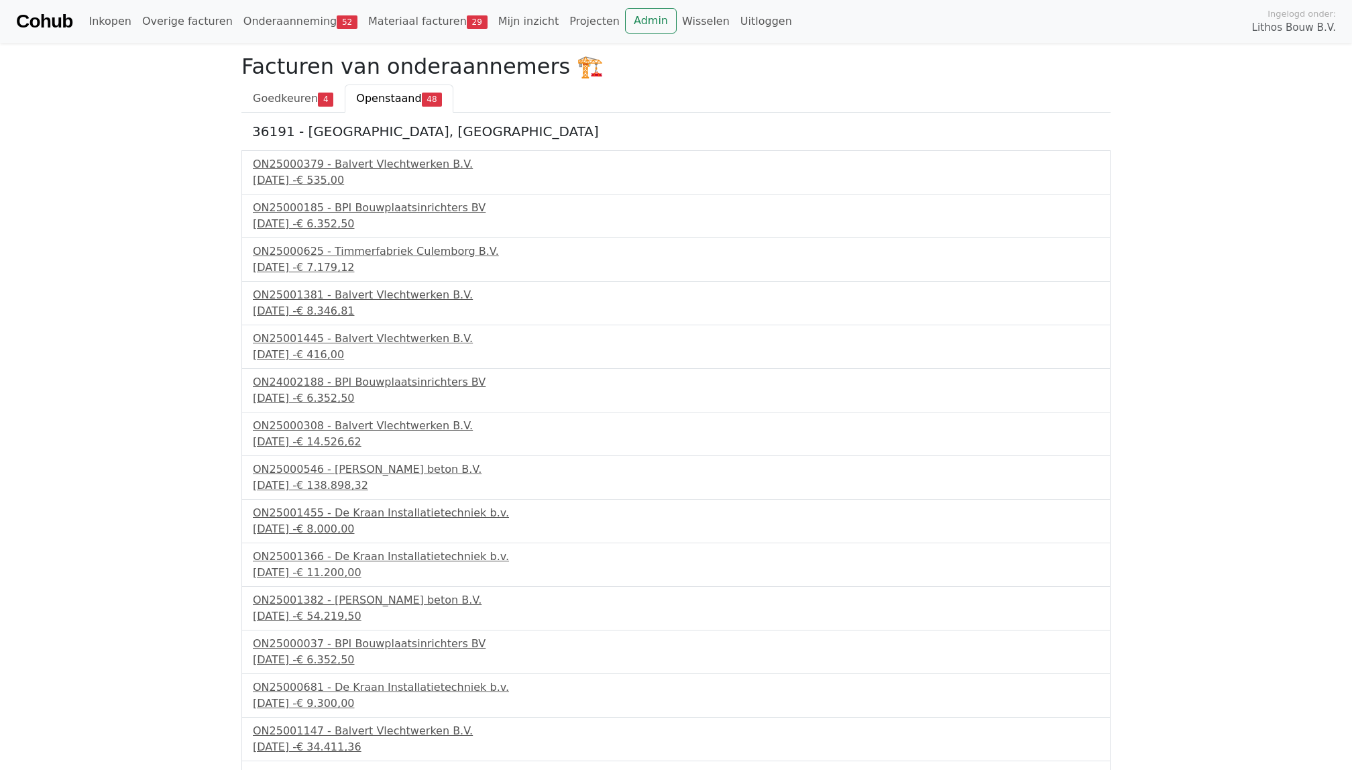
click at [195, 20] on link "Overige facturen 1" at bounding box center [195, 21] width 117 height 27
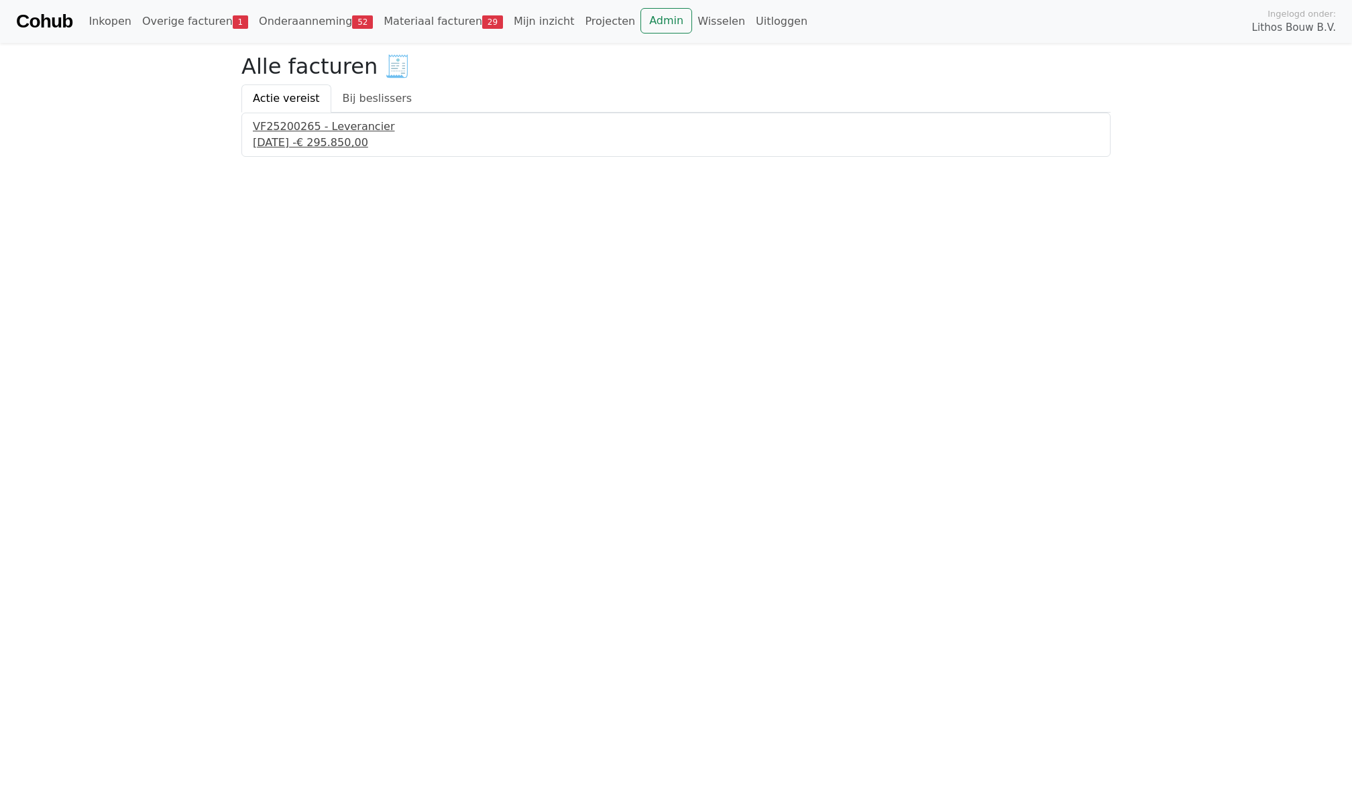
click at [352, 142] on div "2 september 2025 - € 295.850,00" at bounding box center [676, 143] width 846 height 16
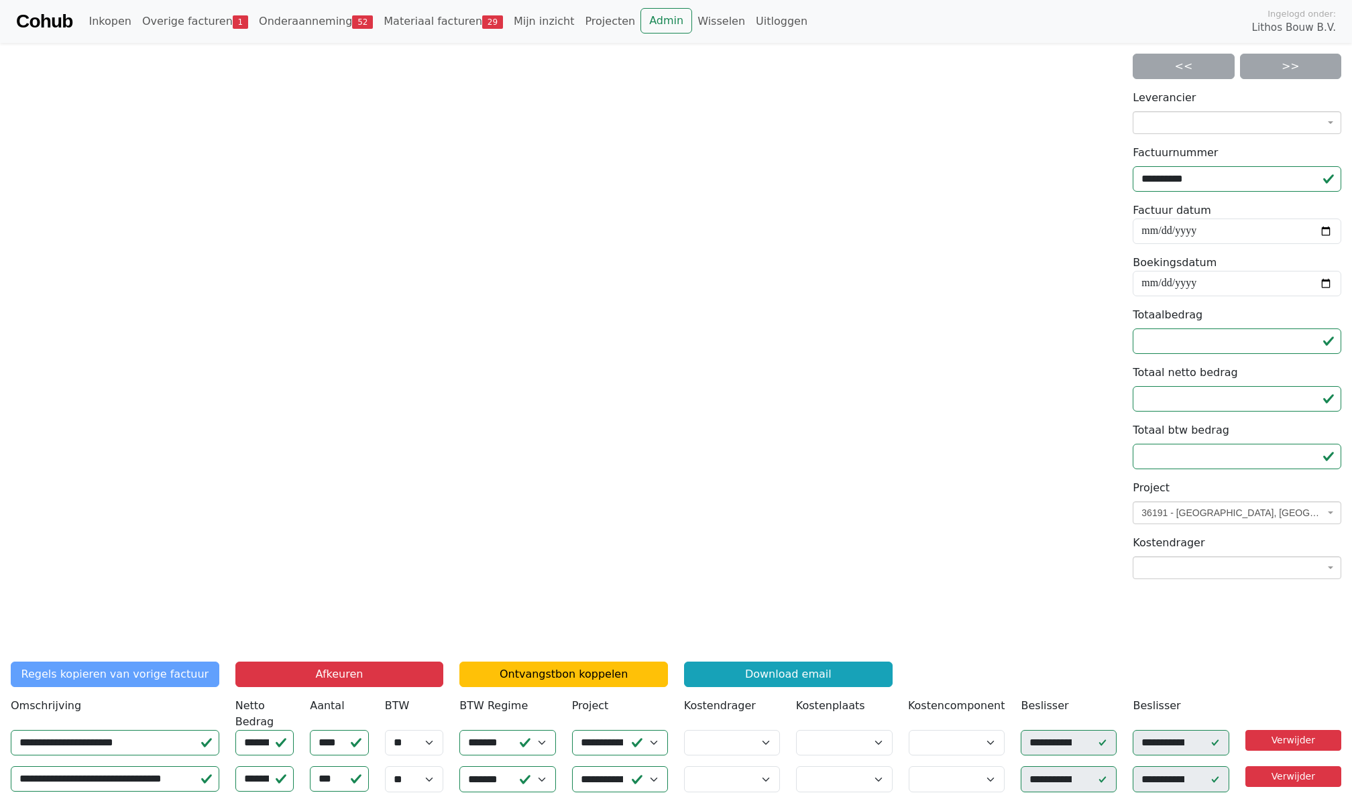
scroll to position [95, 0]
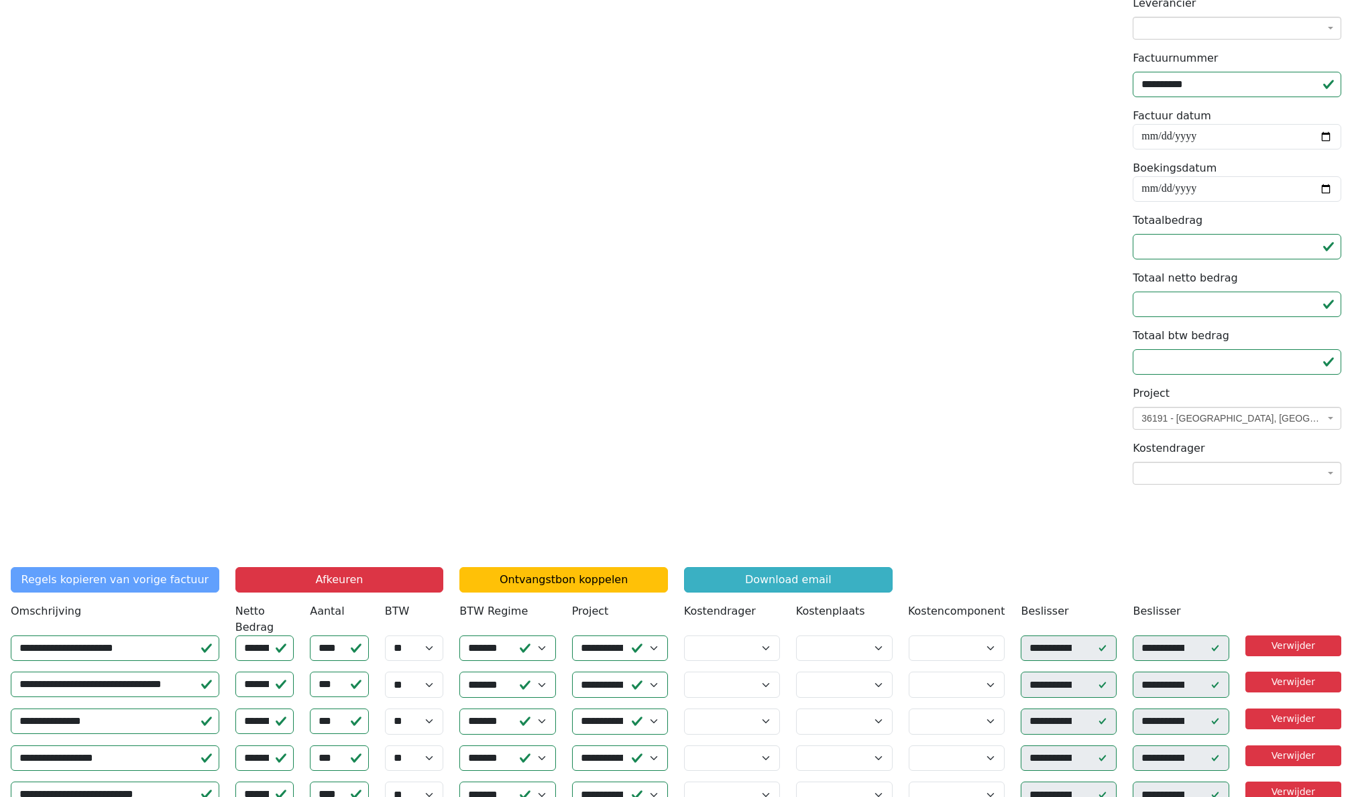
click at [775, 582] on link "Download email" at bounding box center [788, 579] width 209 height 25
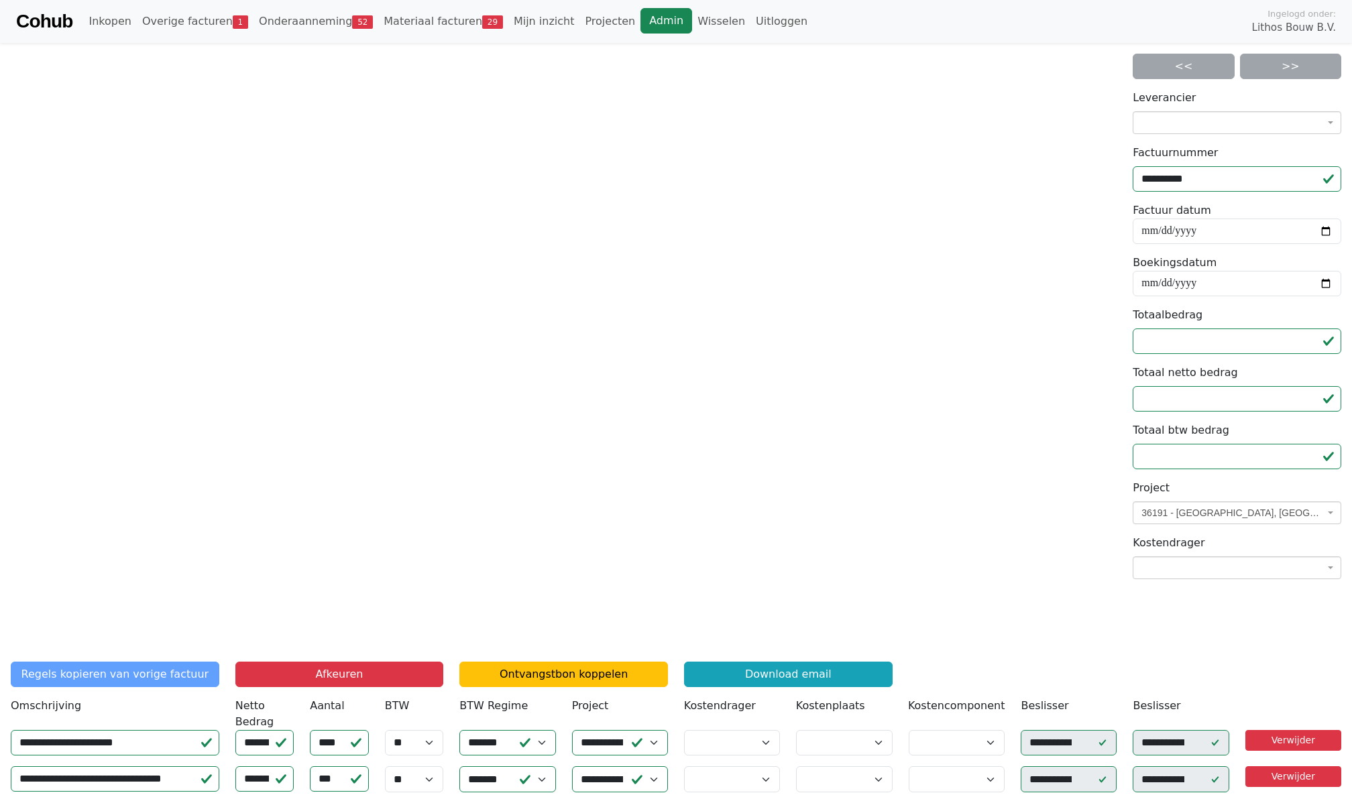
scroll to position [0, 0]
click at [659, 31] on link "Admin" at bounding box center [667, 20] width 52 height 25
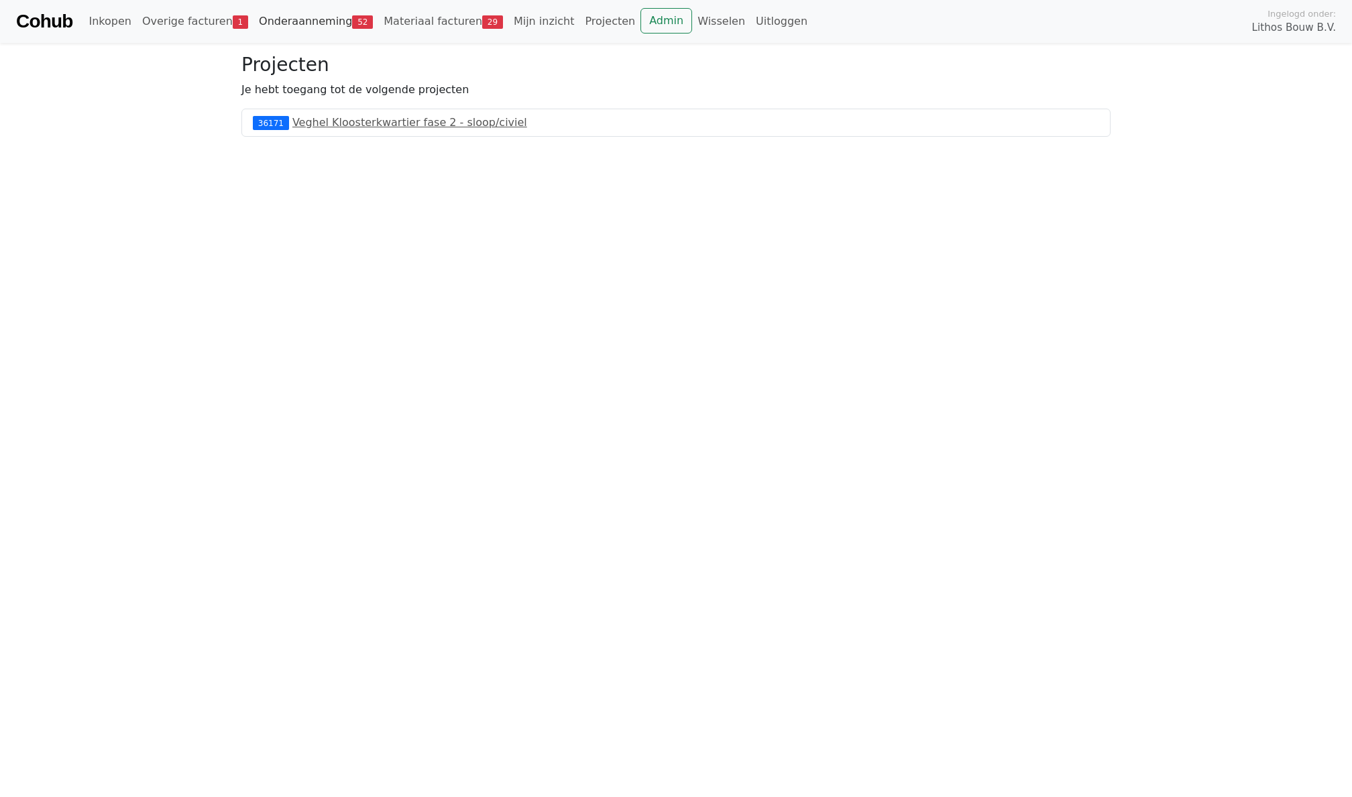
click at [304, 25] on link "Onderaanneming 52" at bounding box center [316, 21] width 125 height 27
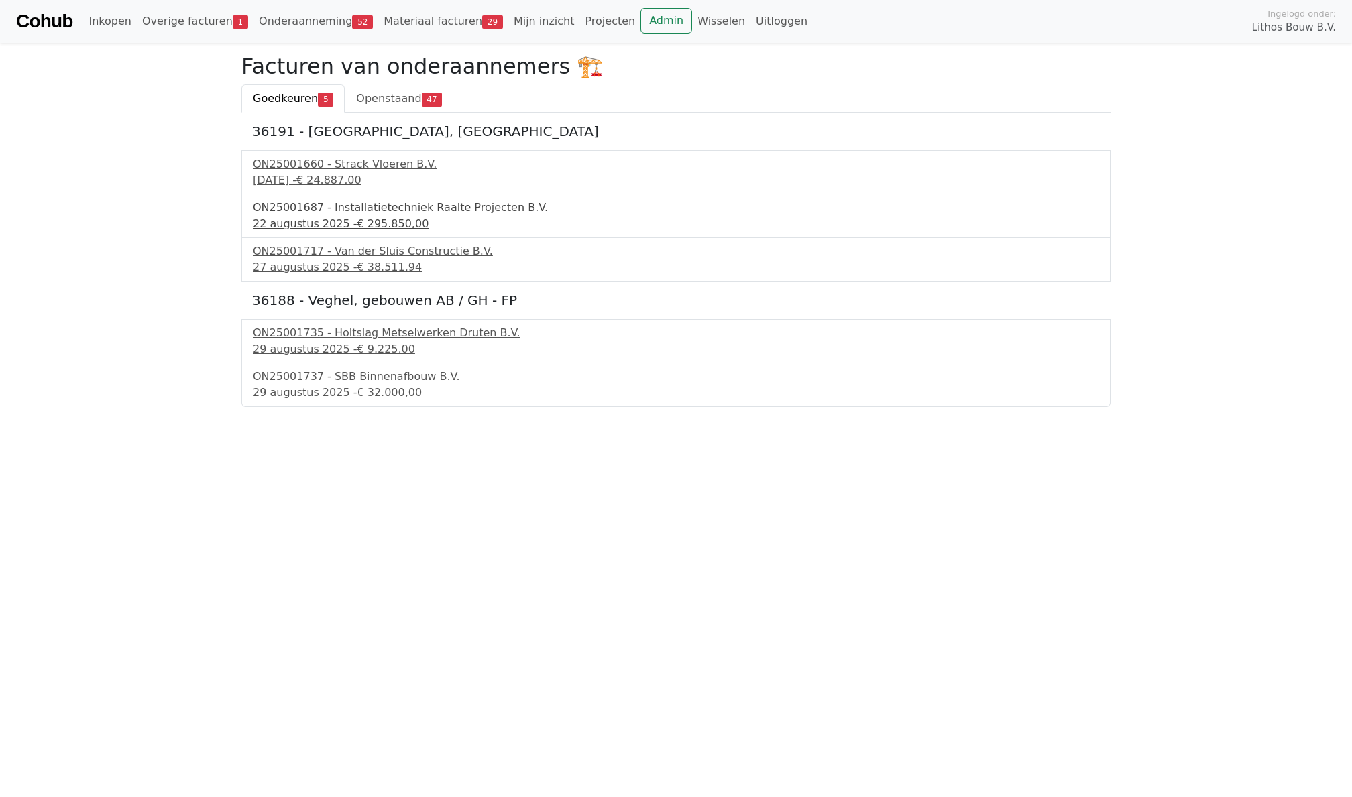
click at [312, 200] on div "ON25001687 - Installatietechniek Raalte Projecten B.V." at bounding box center [676, 208] width 846 height 16
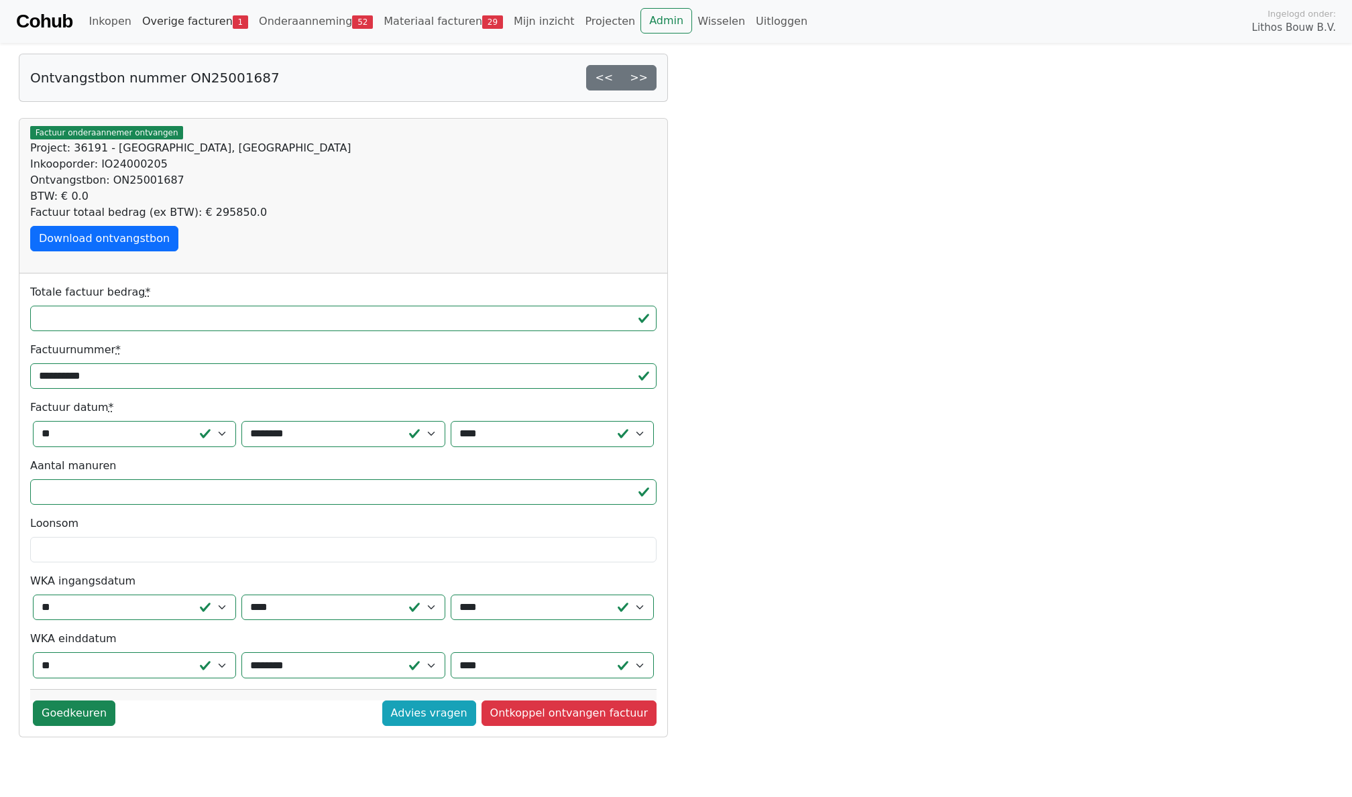
click at [184, 30] on link "Overige facturen 1" at bounding box center [195, 21] width 117 height 27
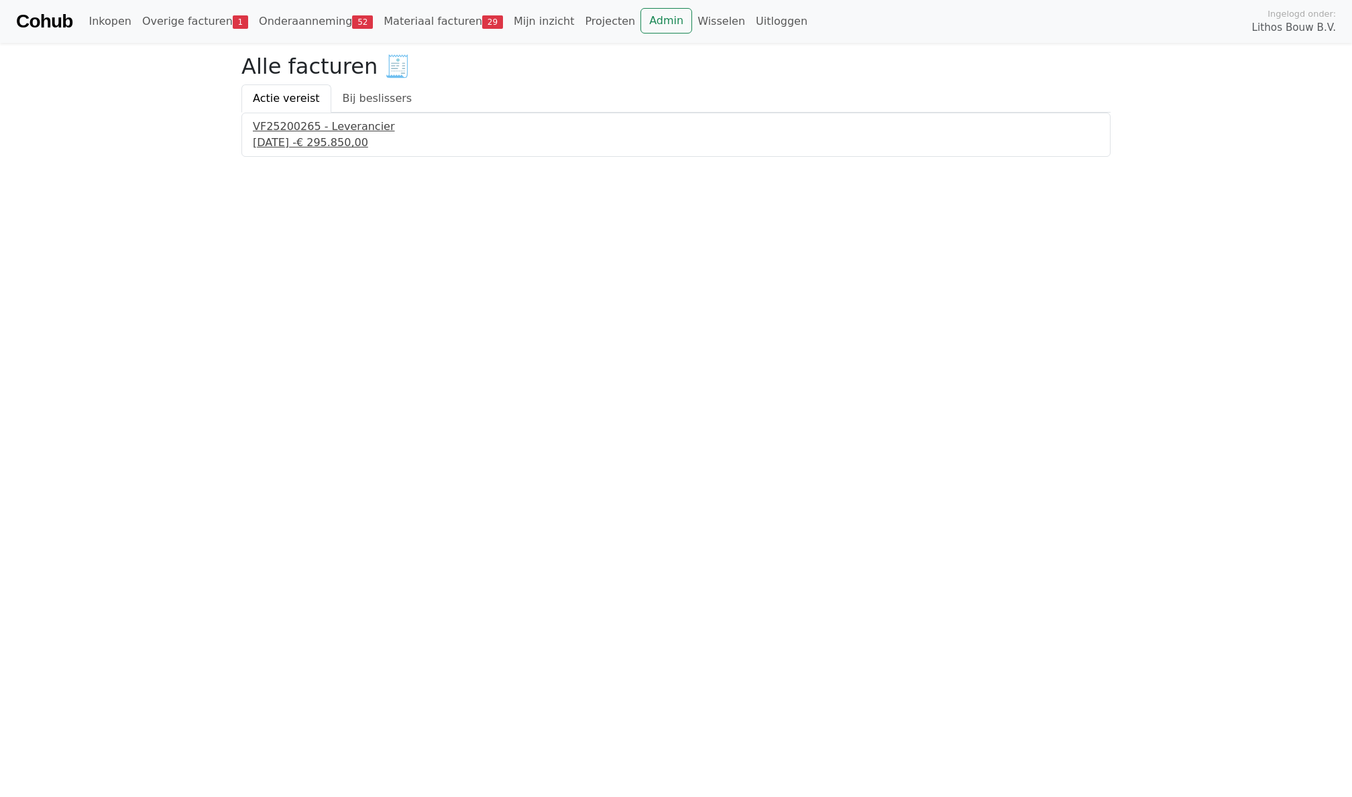
click at [329, 140] on div "[DATE] - € 295.850,00" at bounding box center [676, 143] width 846 height 16
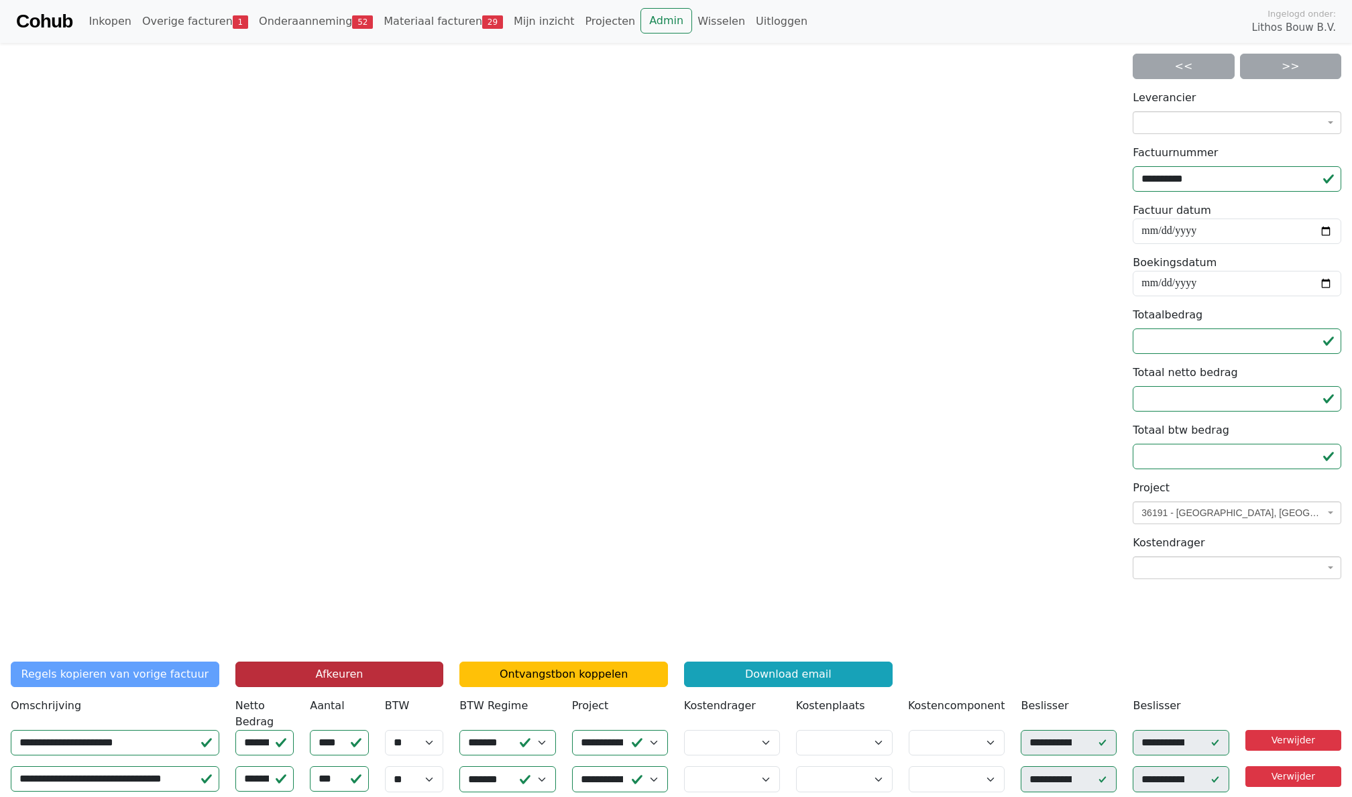
click at [326, 673] on button "Afkeuren" at bounding box center [339, 674] width 209 height 25
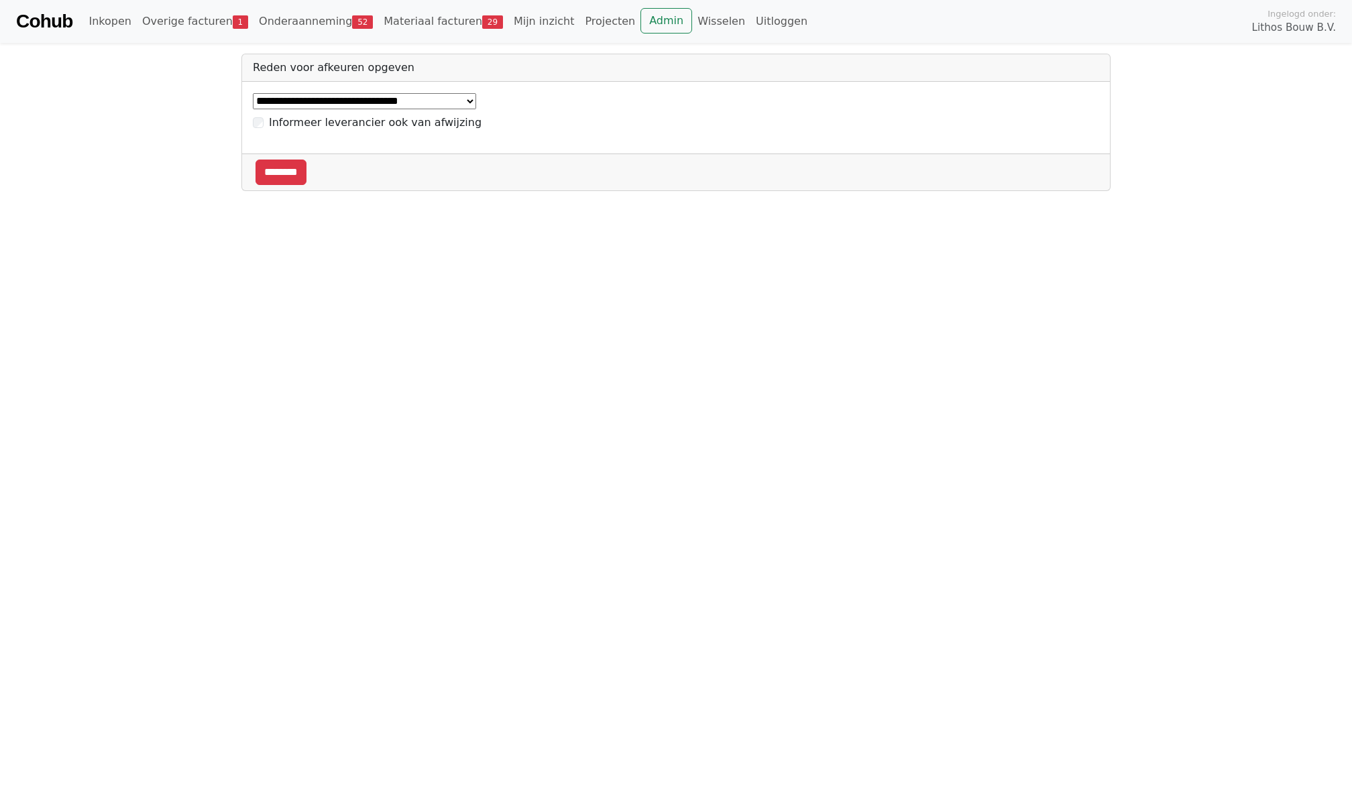
click at [339, 91] on div "**********" at bounding box center [676, 118] width 868 height 72
select select "*****"
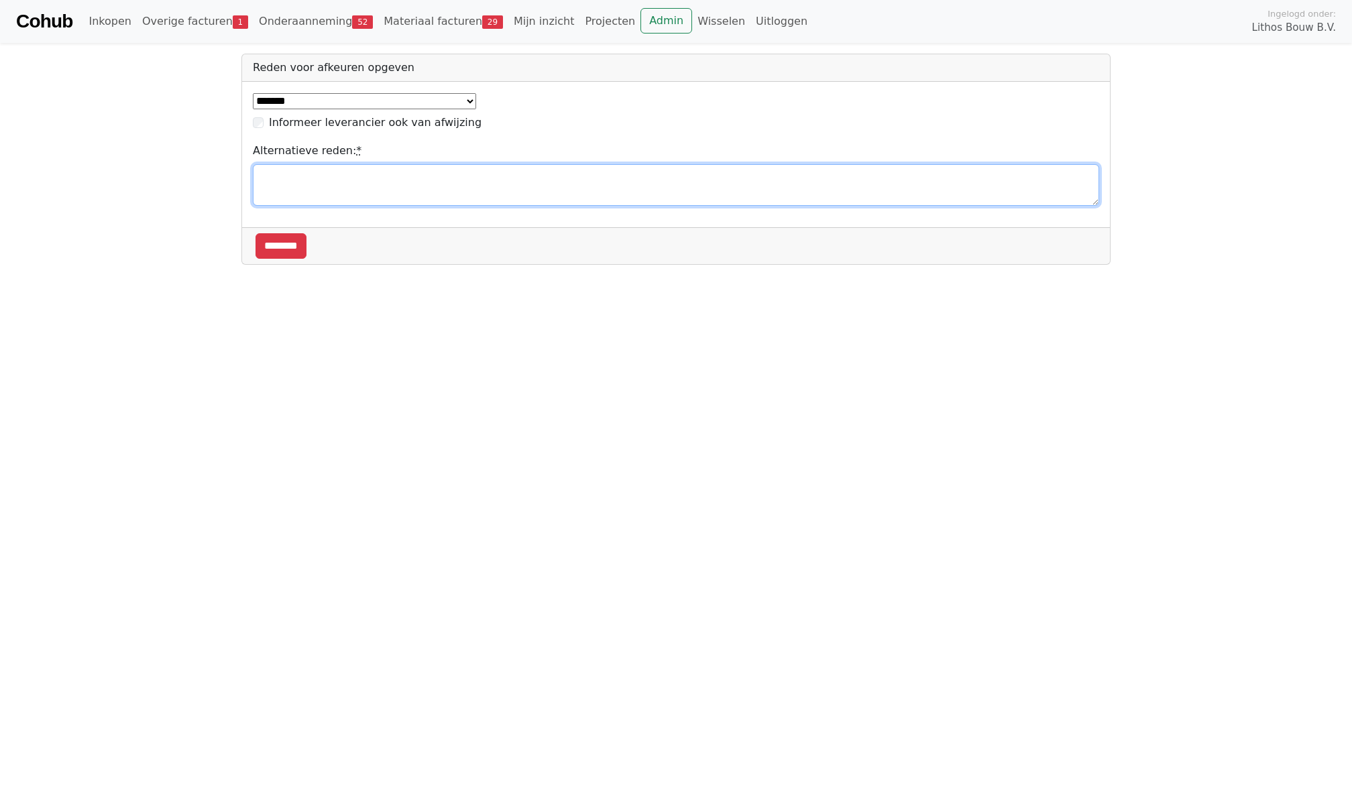
click at [294, 170] on textarea "Alternatieve reden: *" at bounding box center [676, 185] width 846 height 42
type textarea "**********"
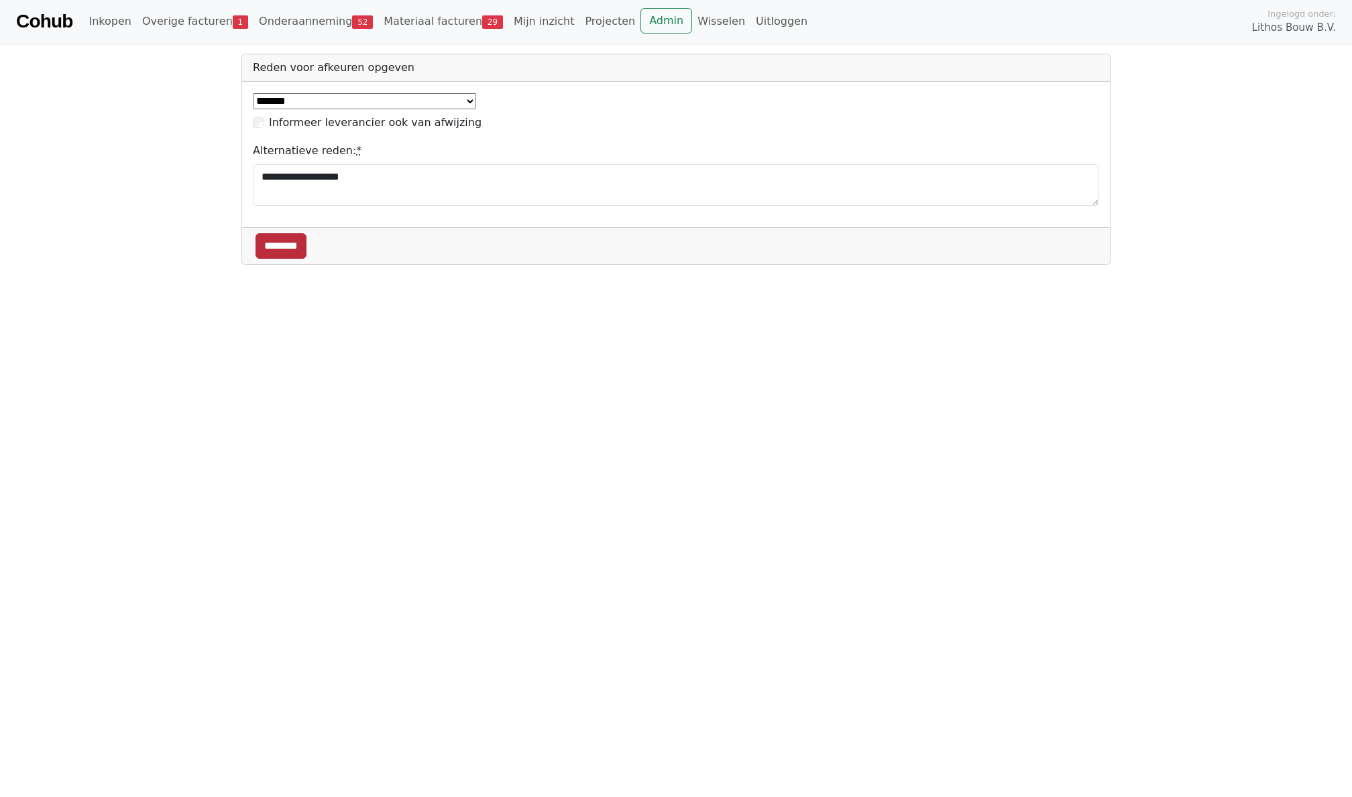
click at [278, 242] on input "********" at bounding box center [281, 245] width 51 height 25
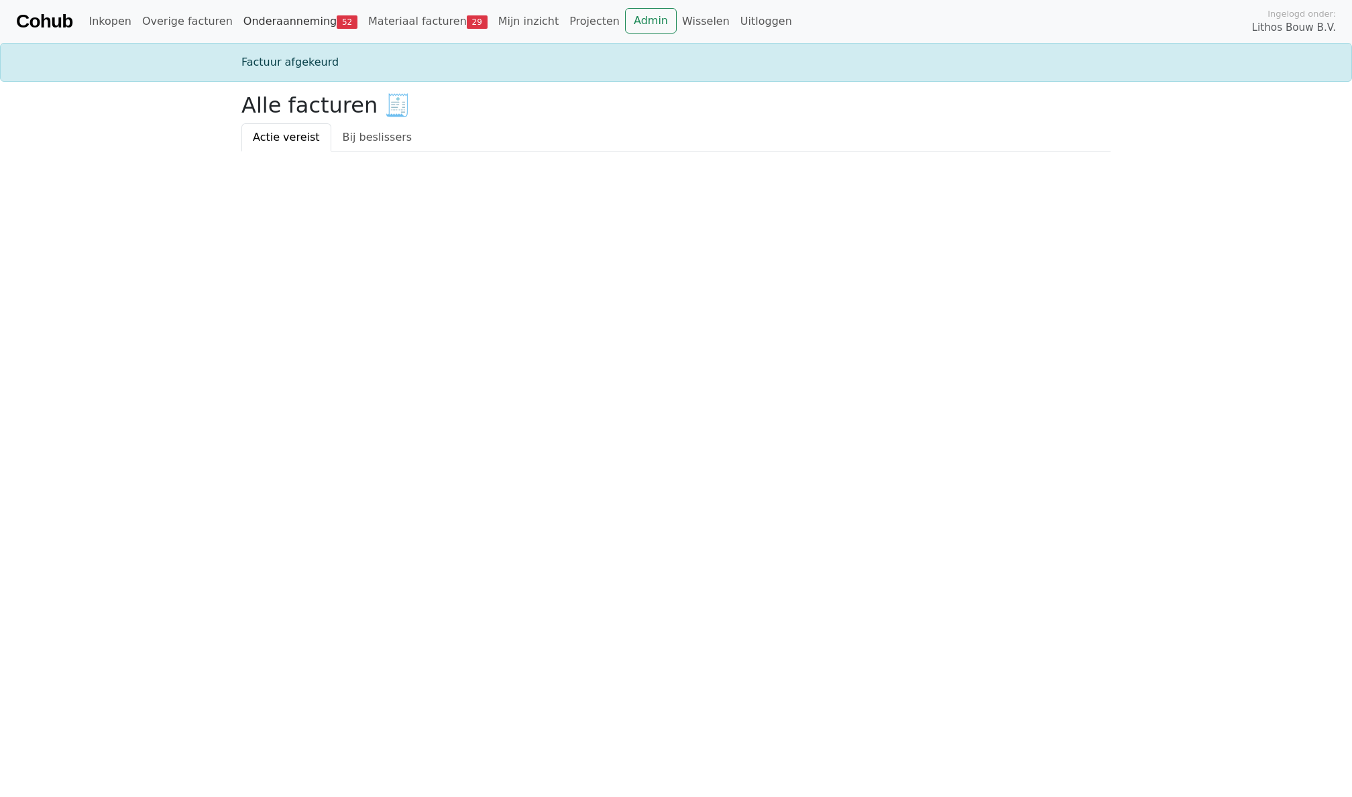
click at [282, 25] on link "Onderaanneming 52" at bounding box center [300, 21] width 125 height 27
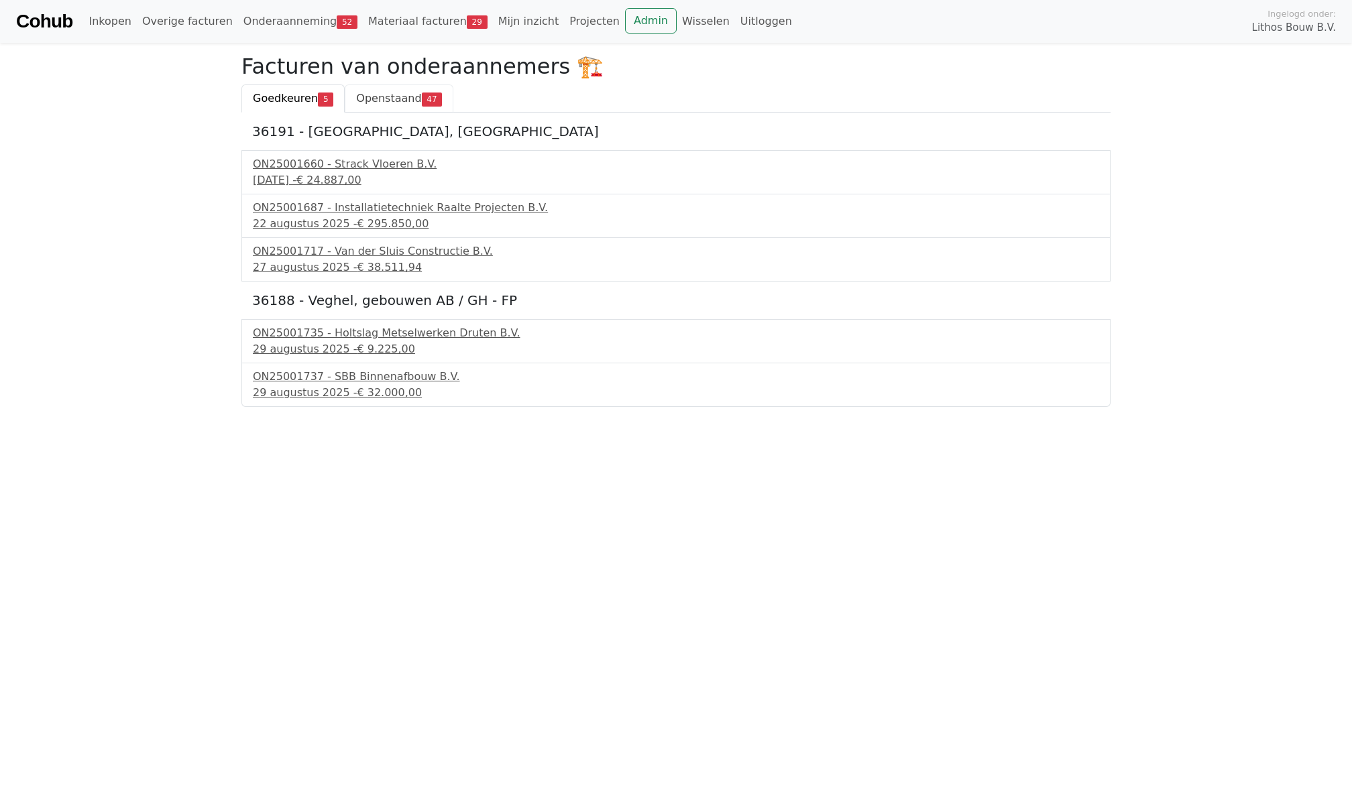
click at [378, 102] on span "Openstaand" at bounding box center [388, 98] width 65 height 13
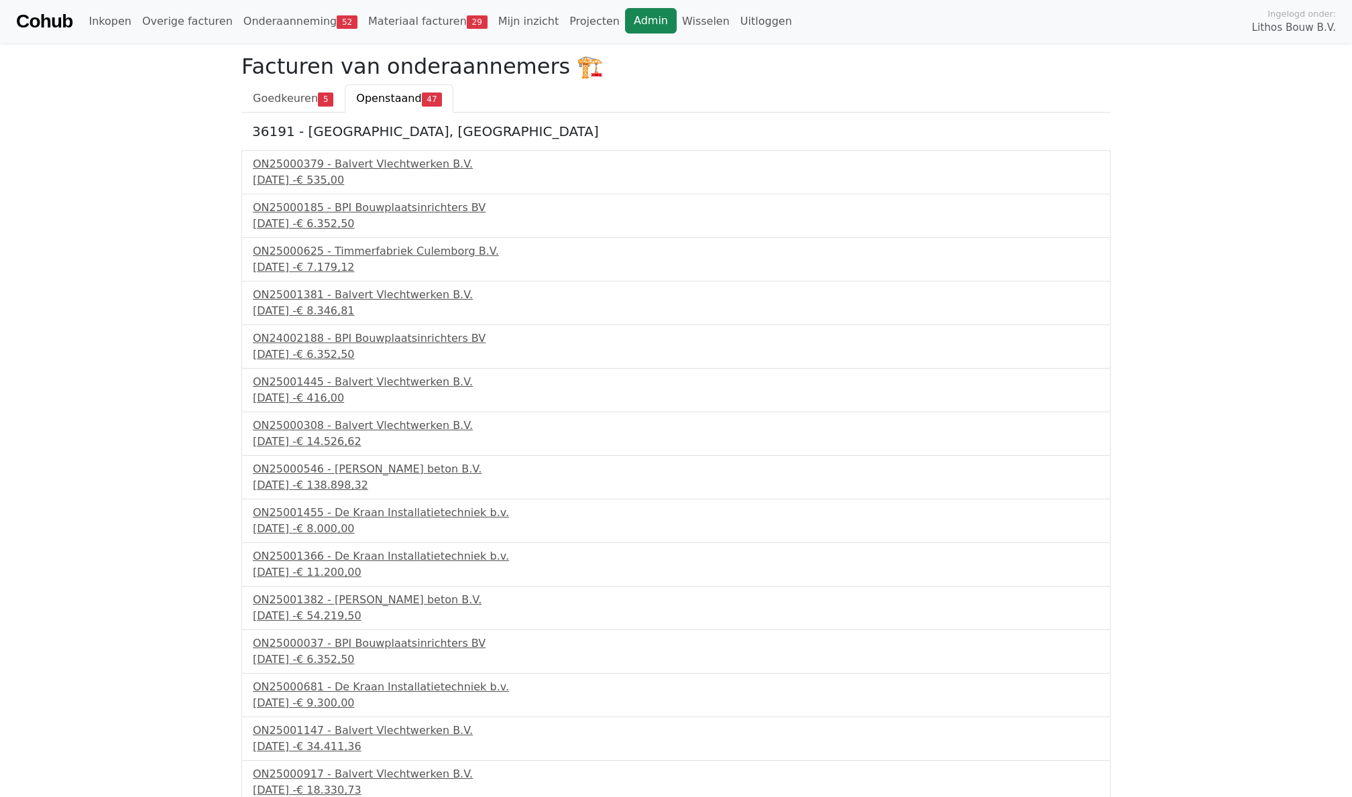
click at [630, 19] on link "Admin" at bounding box center [651, 20] width 52 height 25
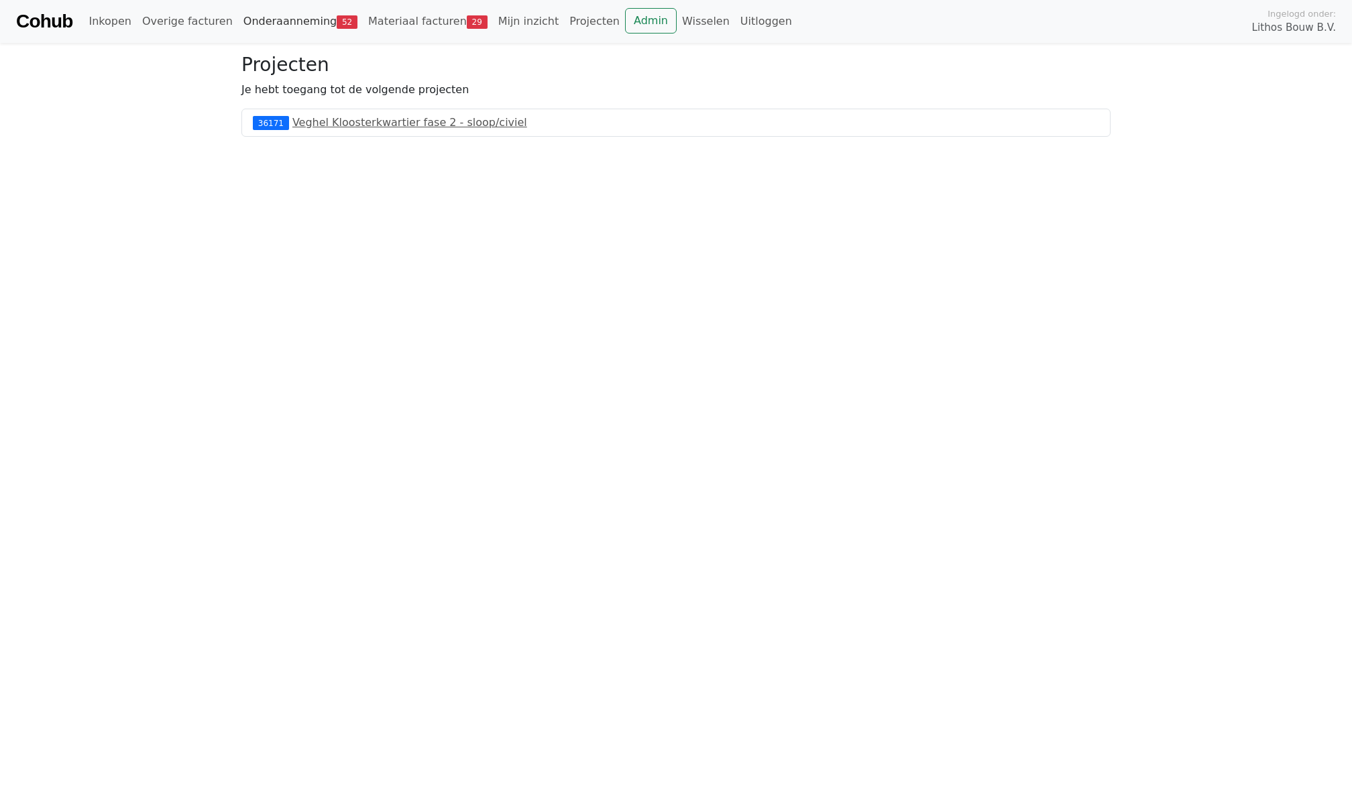
click at [294, 9] on link "Onderaanneming 52" at bounding box center [300, 21] width 125 height 27
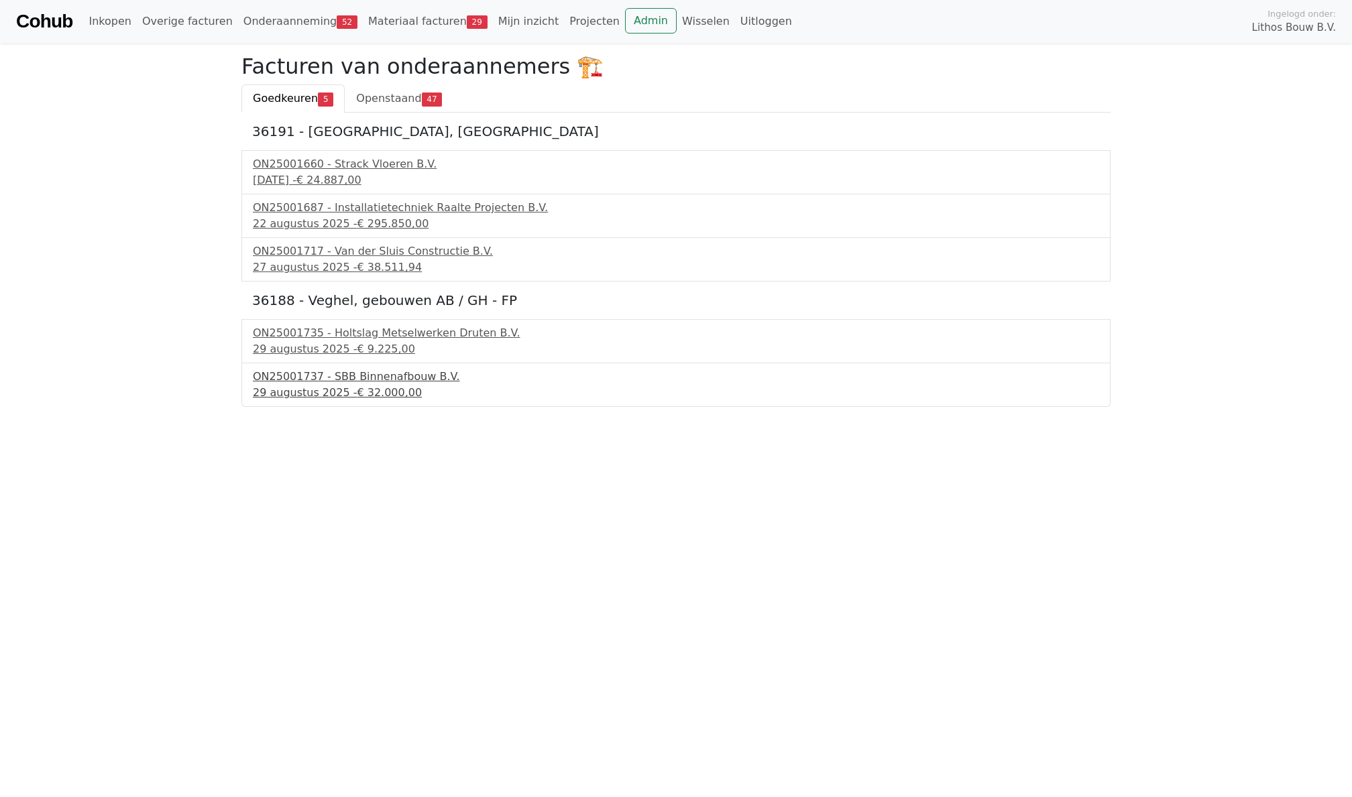
click at [345, 388] on div "[DATE] - € 32.000,00" at bounding box center [676, 393] width 846 height 16
click at [307, 336] on div "ON25001735 - Holtslag Metselwerken Druten B.V." at bounding box center [676, 333] width 846 height 16
click at [290, 264] on div "27 augustus 2025 - € 38.511,94" at bounding box center [676, 268] width 846 height 16
click at [279, 219] on div "22 augustus 2025 - € 295.850,00" at bounding box center [676, 224] width 846 height 16
click at [284, 164] on div "ON25001660 - Strack Vloeren B.V." at bounding box center [676, 164] width 846 height 16
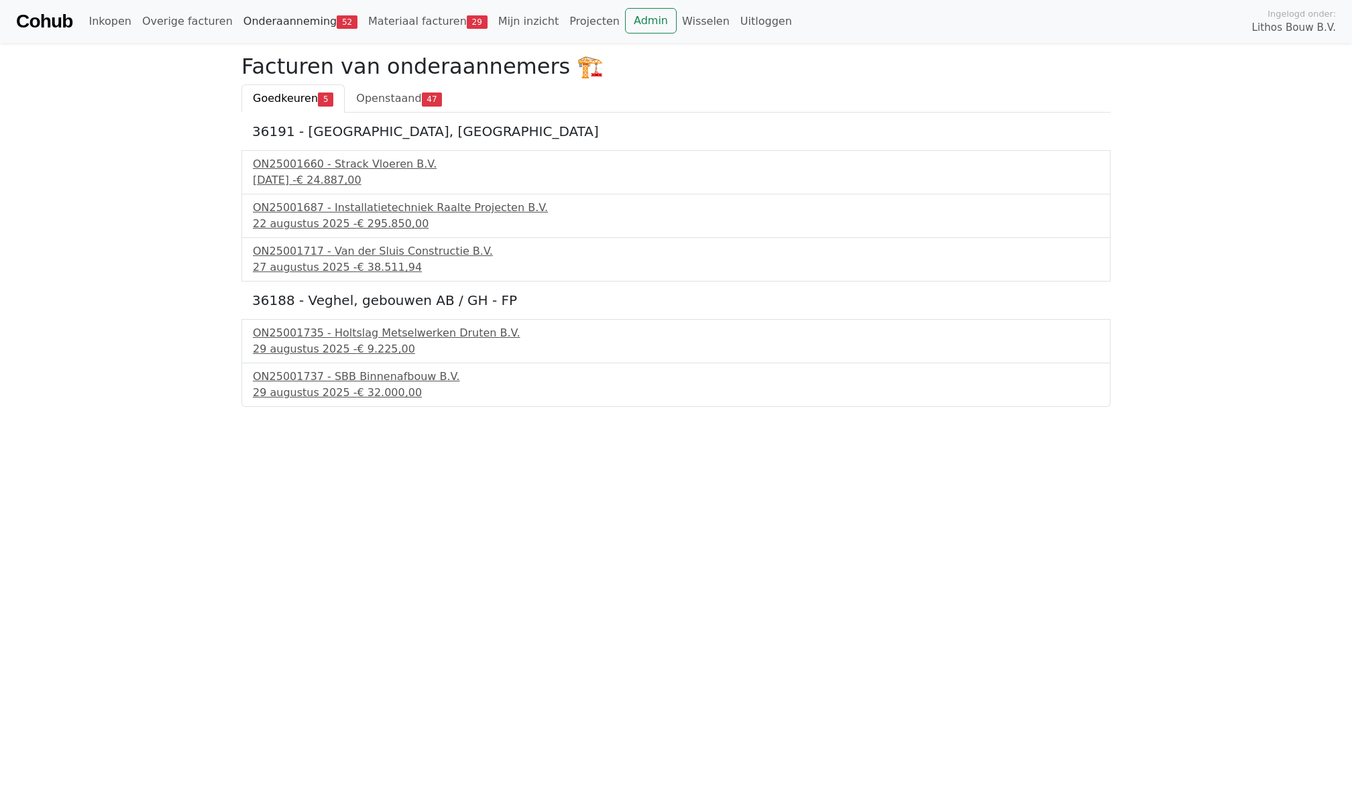
click at [301, 30] on link "Onderaanneming 52" at bounding box center [300, 21] width 125 height 27
click at [632, 27] on link "Admin" at bounding box center [651, 20] width 52 height 25
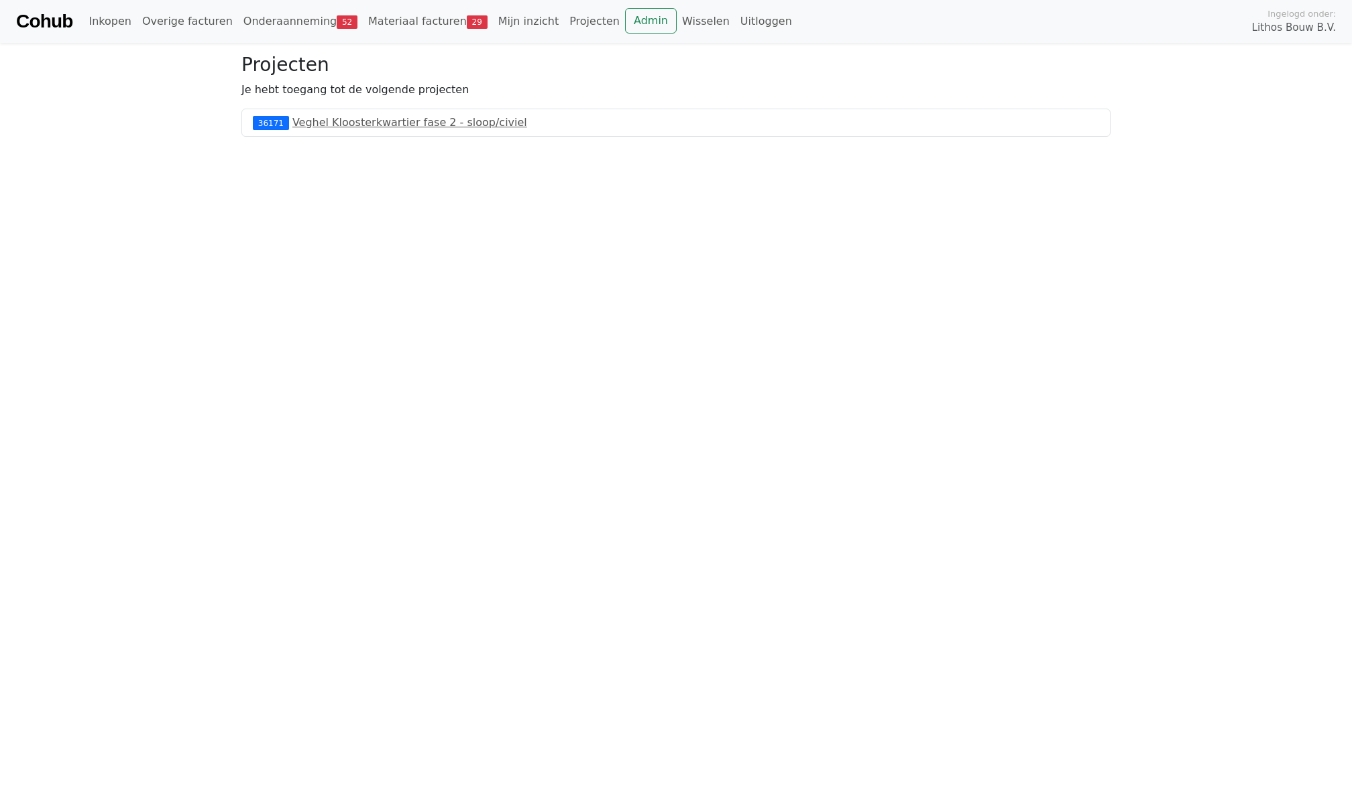
drag, startPoint x: 154, startPoint y: 256, endPoint x: 154, endPoint y: 269, distance: 12.8
click at [154, 137] on html "Cohub Inkopen Overige facturen Onderaanneming 52 Materiaal facturen 29 Mijn inz…" at bounding box center [676, 68] width 1352 height 137
click at [275, 5] on div "Cohub Inkopen Overige facturen Onderaanneming 52 Materiaal facturen 29 Mijn inz…" at bounding box center [676, 21] width 1352 height 43
click at [277, 15] on link "Onderaanneming 52" at bounding box center [300, 21] width 125 height 27
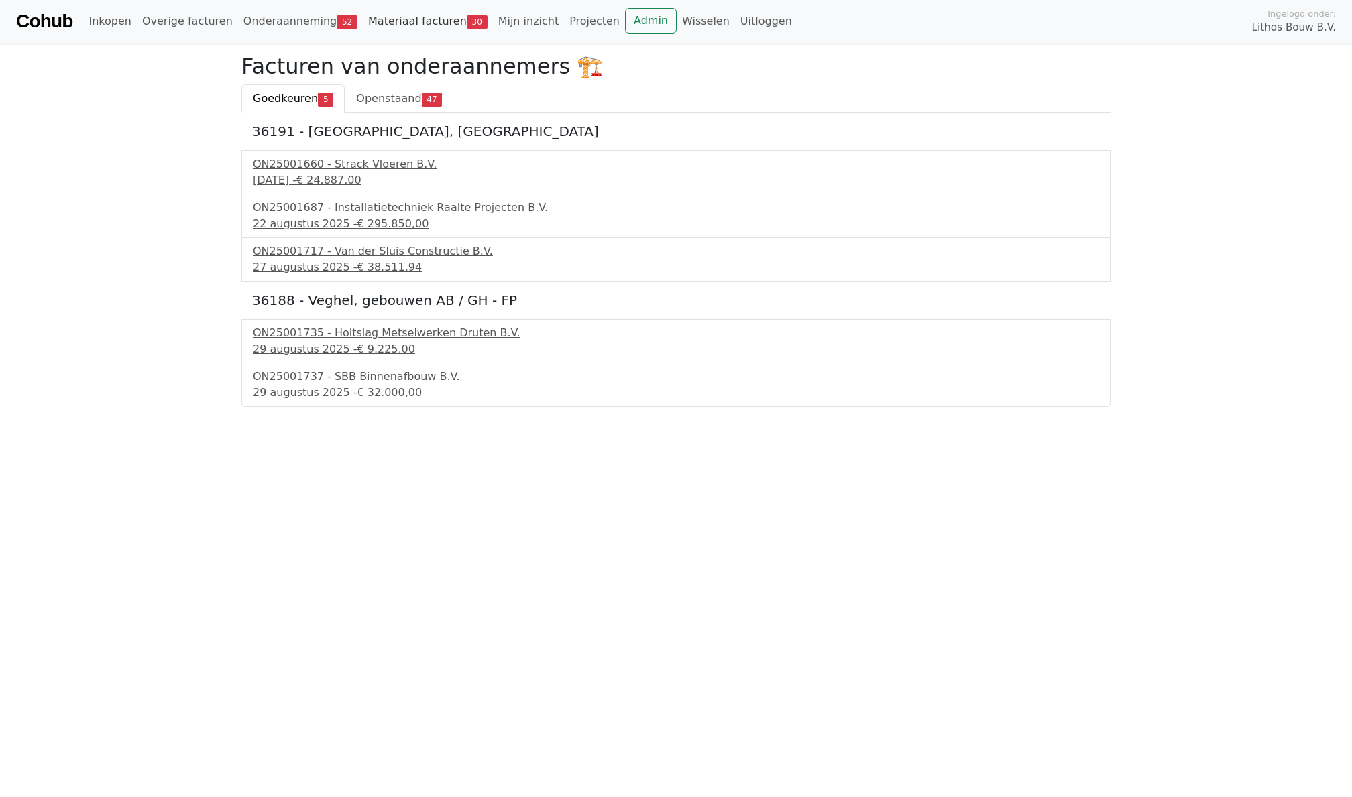
click at [397, 24] on link "Materiaal facturen 30" at bounding box center [428, 21] width 130 height 27
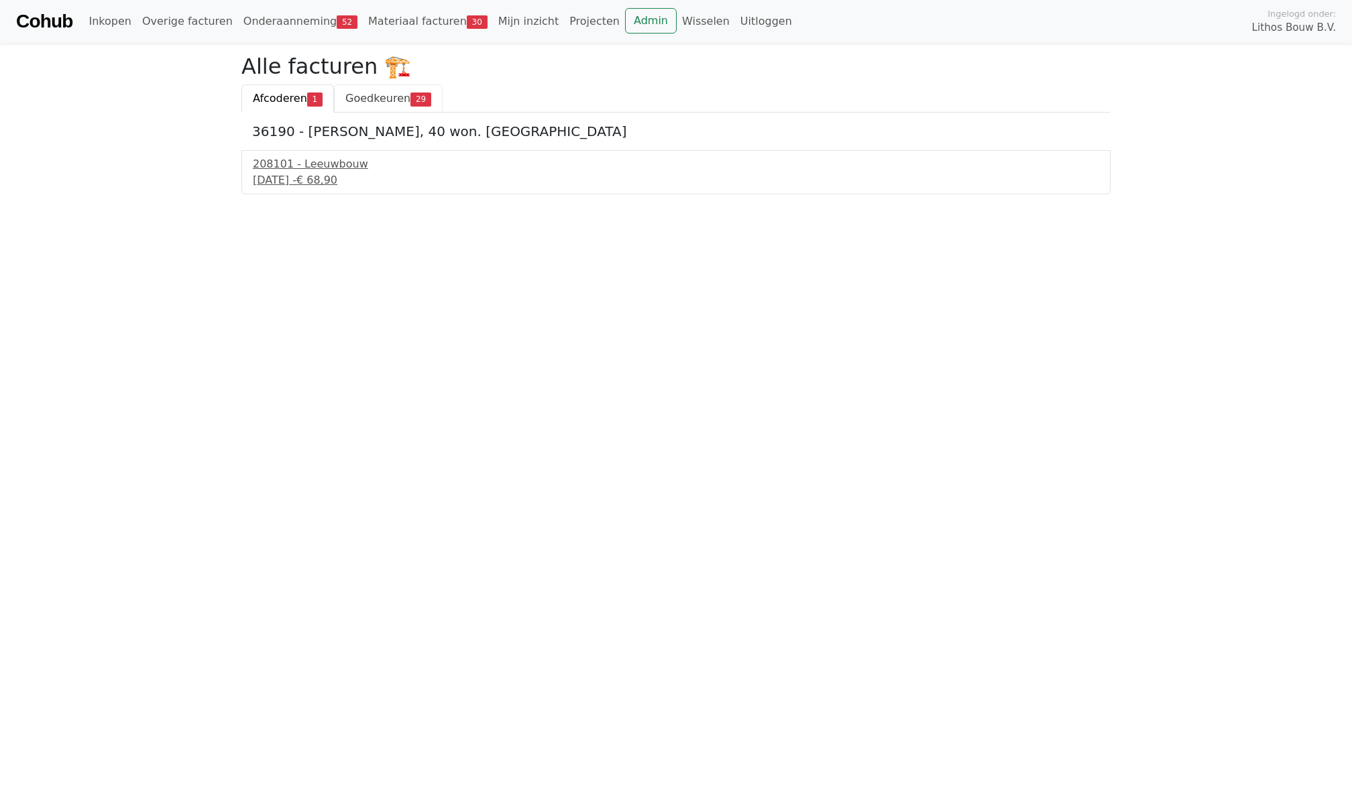
click at [379, 95] on span "Goedkeuren" at bounding box center [377, 98] width 65 height 13
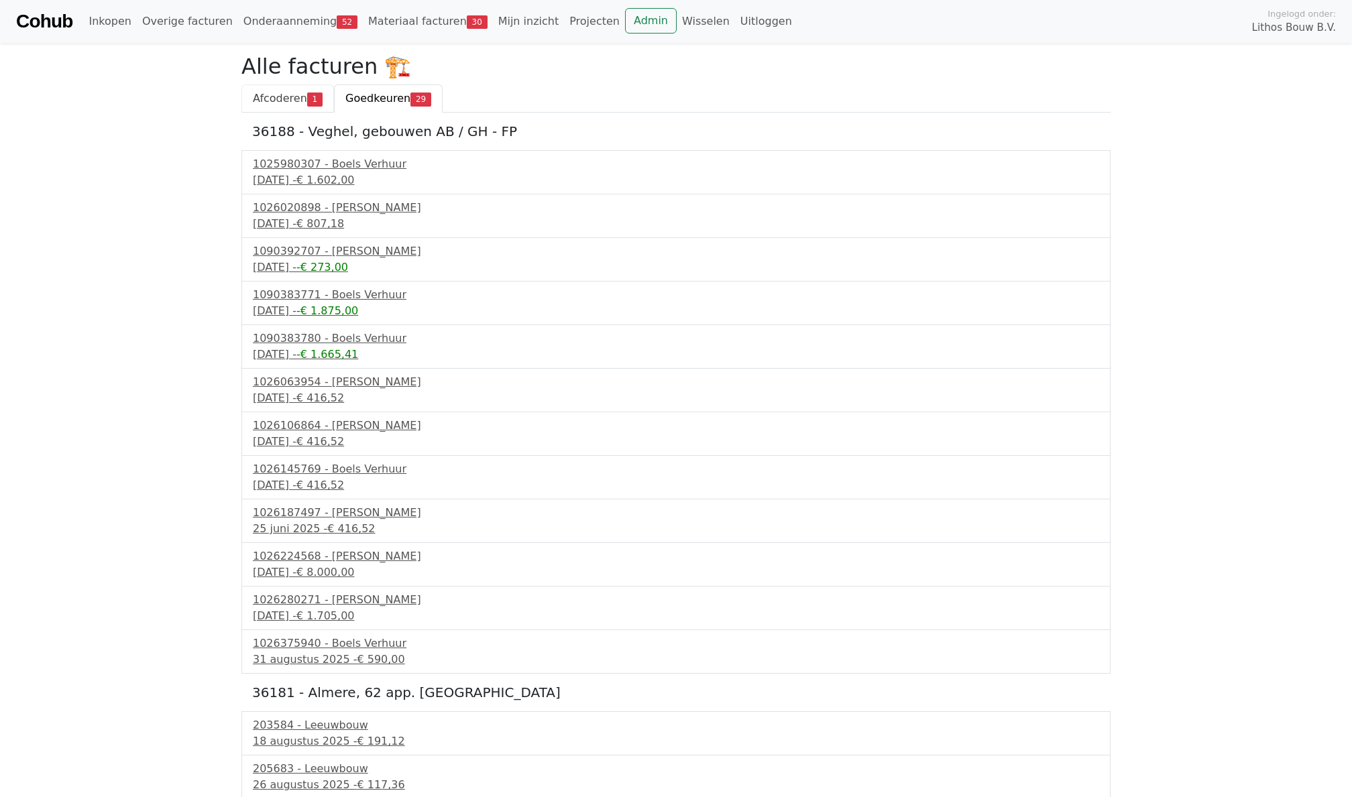
click at [269, 97] on span "Afcoderen" at bounding box center [280, 98] width 54 height 13
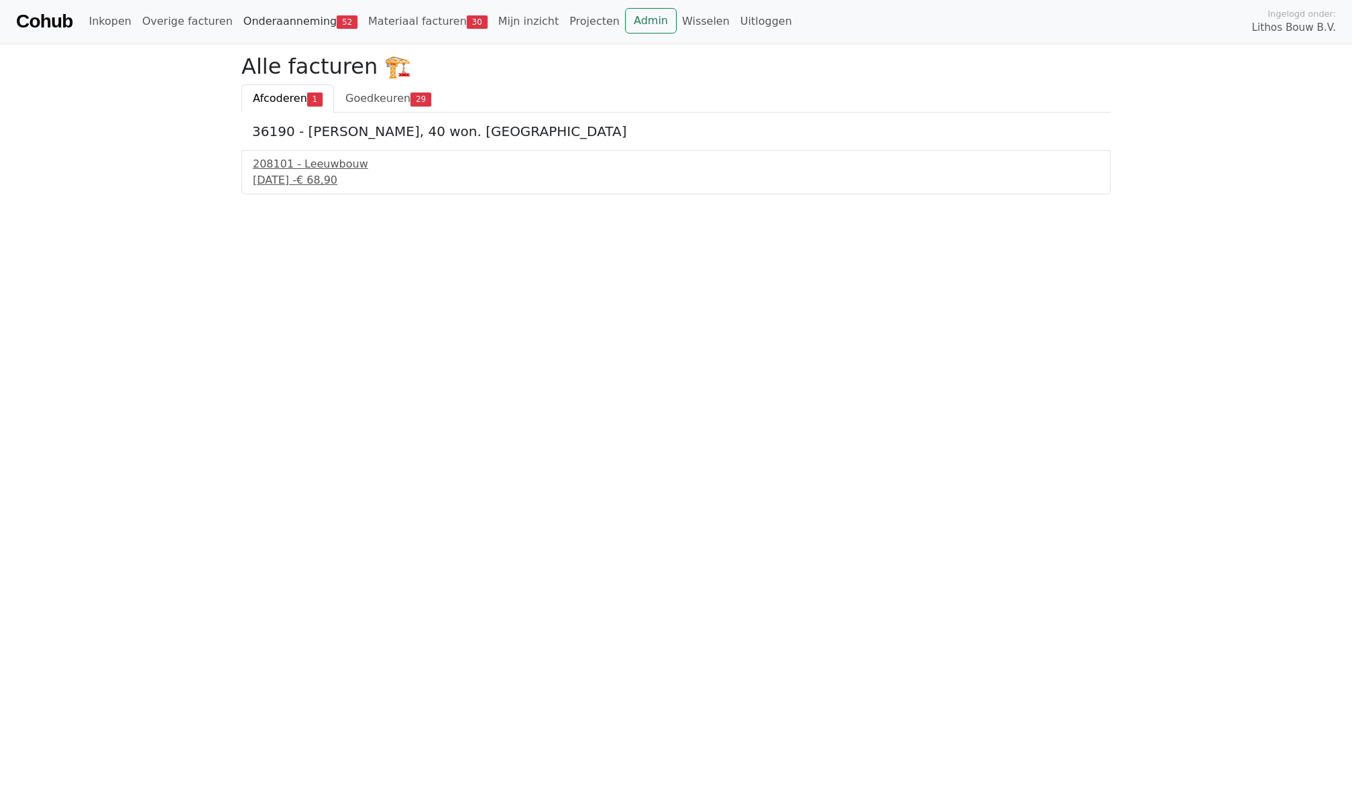
click at [299, 15] on link "Onderaanneming 52" at bounding box center [300, 21] width 125 height 27
